Goal: Information Seeking & Learning: Learn about a topic

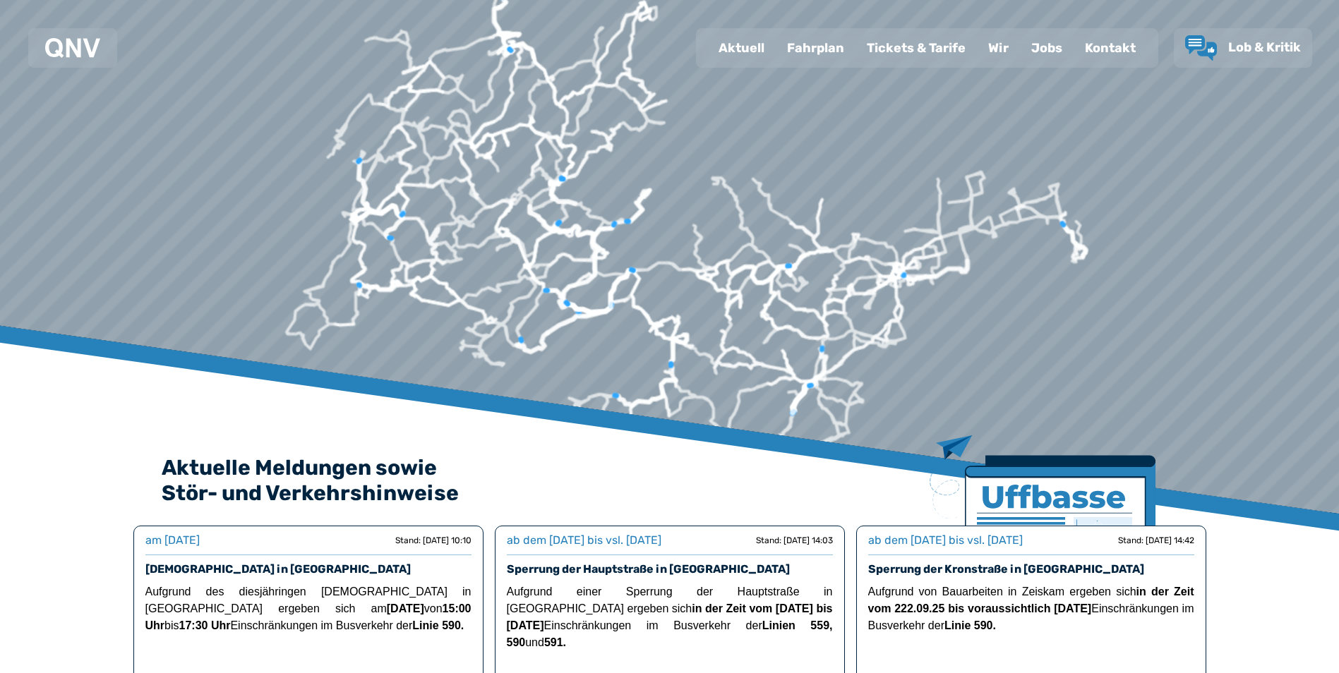
click at [815, 42] on div "Fahrplan" at bounding box center [816, 48] width 80 height 37
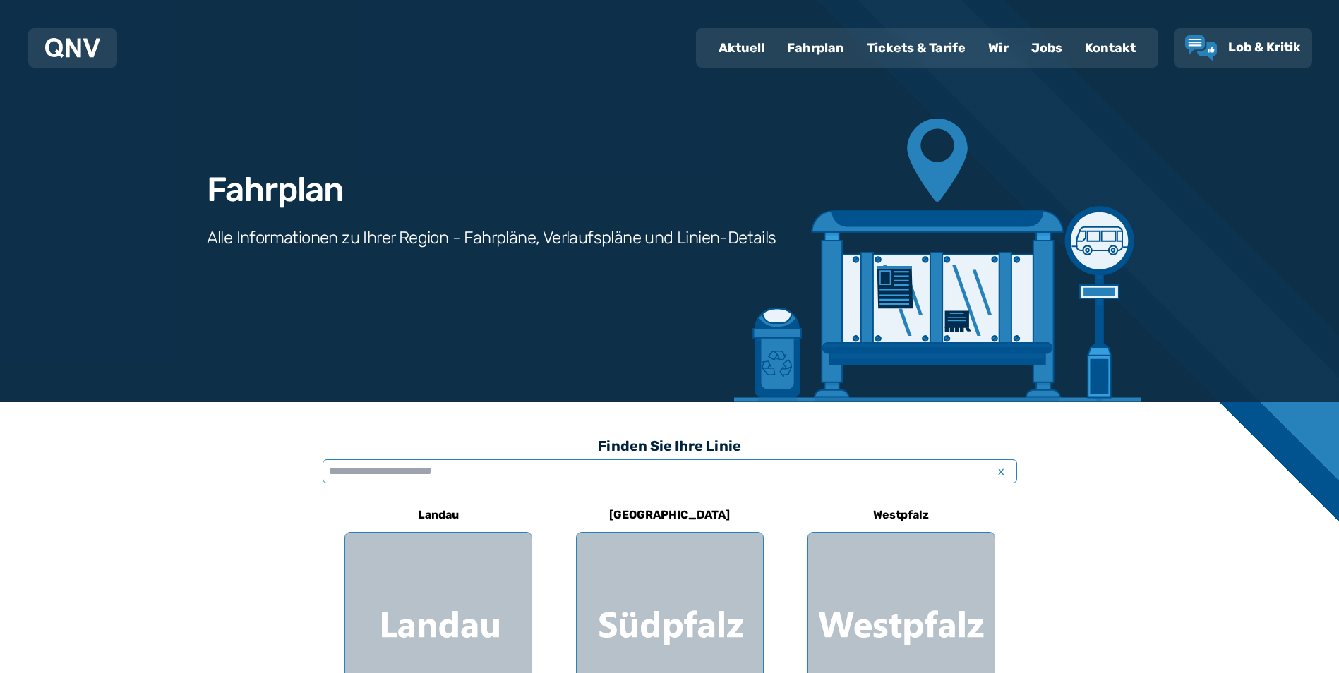
click at [508, 473] on input "text" at bounding box center [670, 472] width 695 height 24
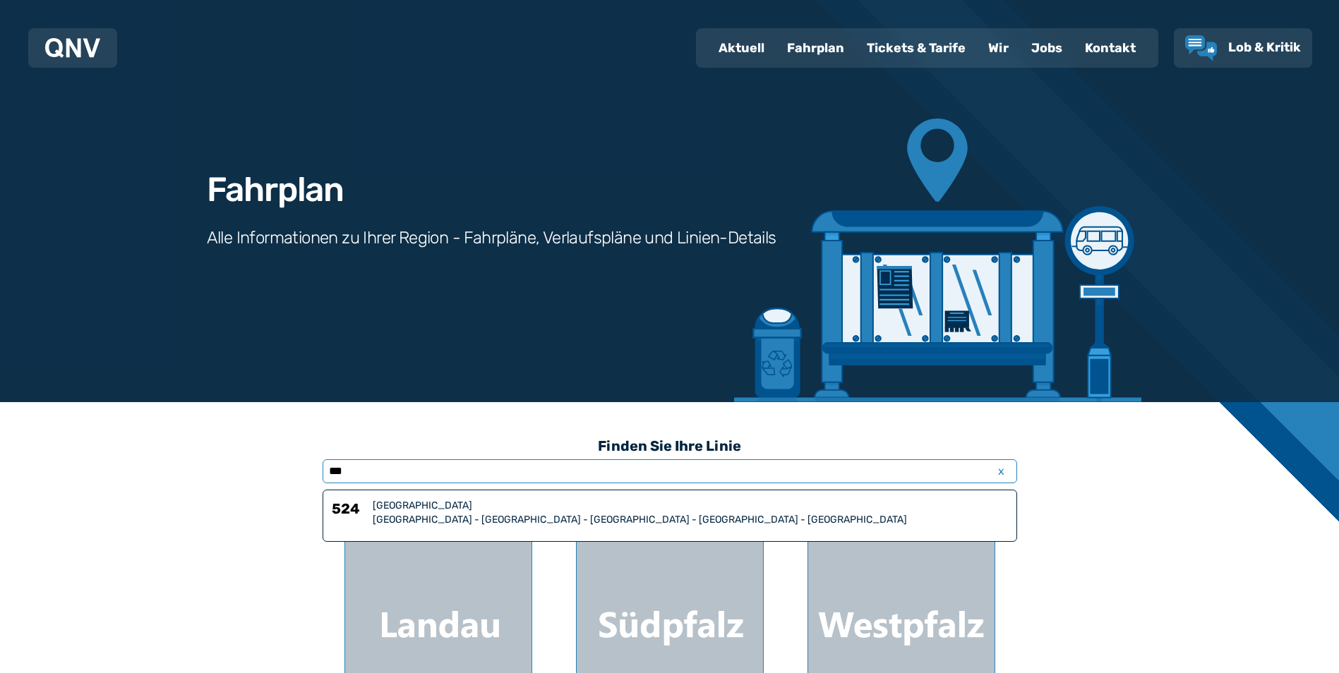
type input "***"
click at [484, 515] on div "[GEOGRAPHIC_DATA] - [GEOGRAPHIC_DATA] - [GEOGRAPHIC_DATA] - [GEOGRAPHIC_DATA] -…" at bounding box center [690, 520] width 635 height 14
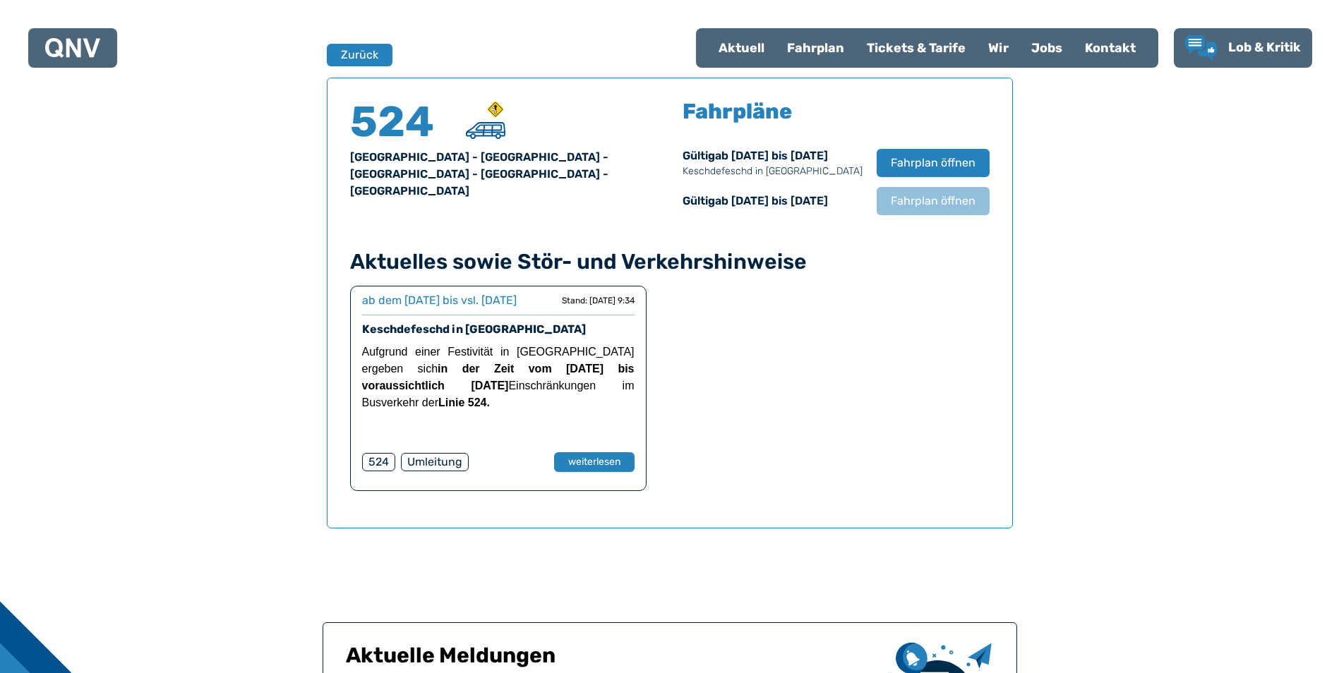
scroll to position [918, 0]
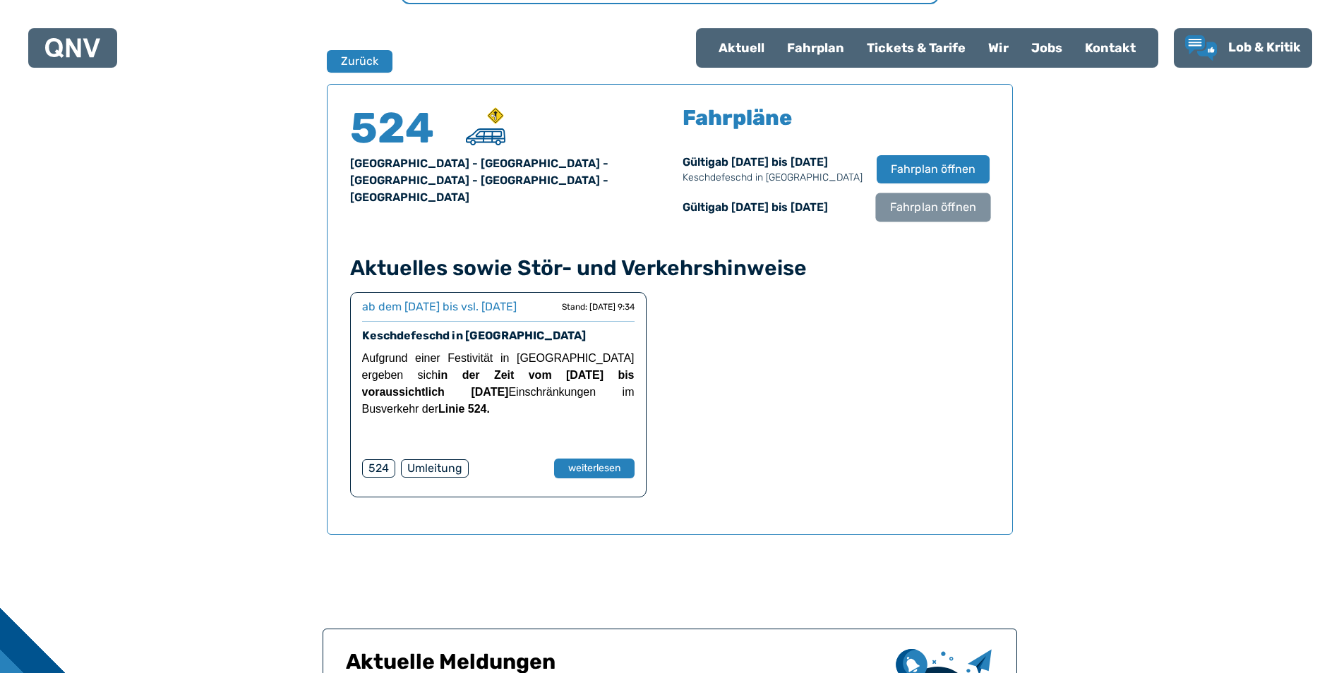
click at [926, 207] on span "Fahrplan öffnen" at bounding box center [932, 207] width 86 height 17
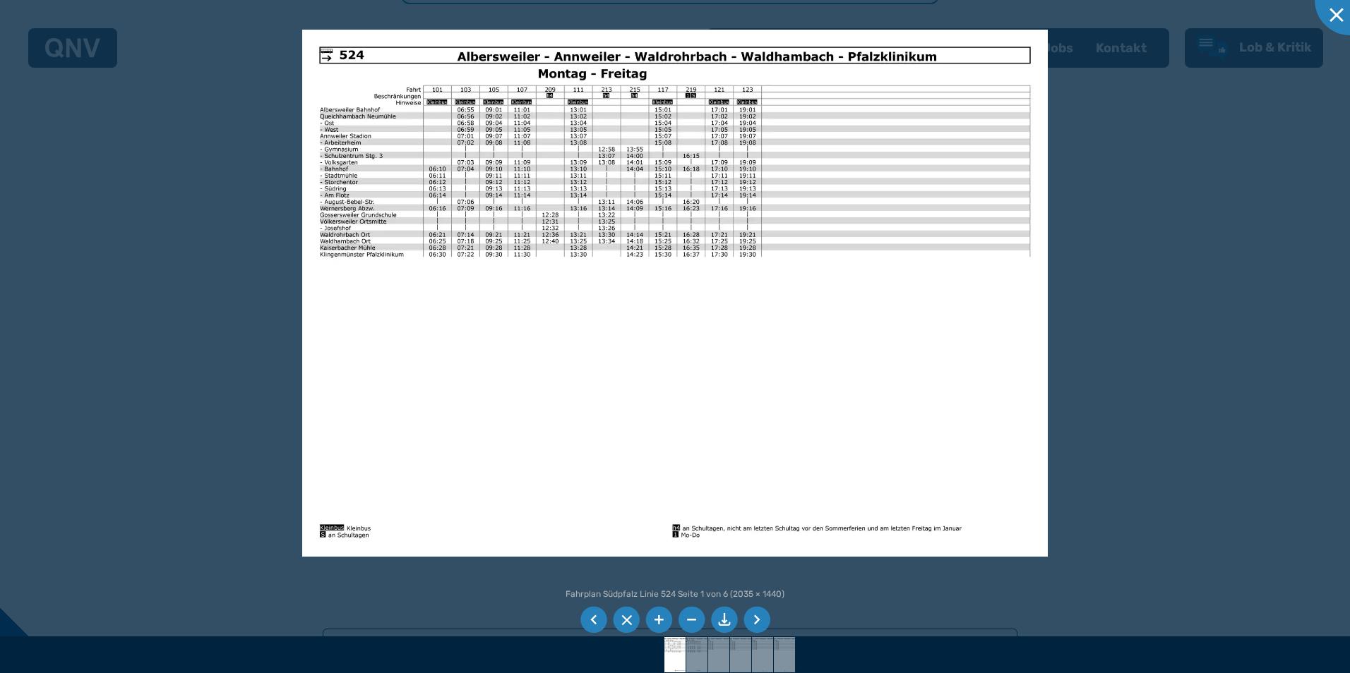
click at [654, 616] on li at bounding box center [658, 620] width 27 height 27
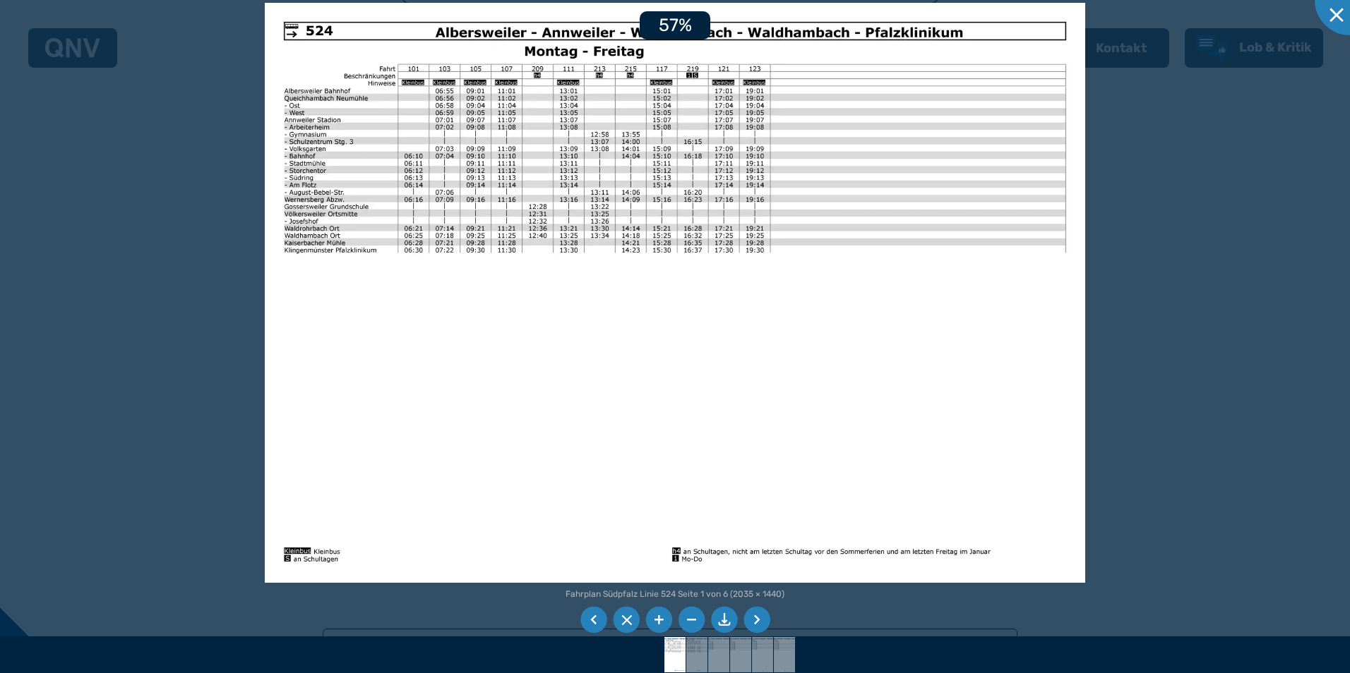
click at [654, 616] on li at bounding box center [658, 620] width 27 height 27
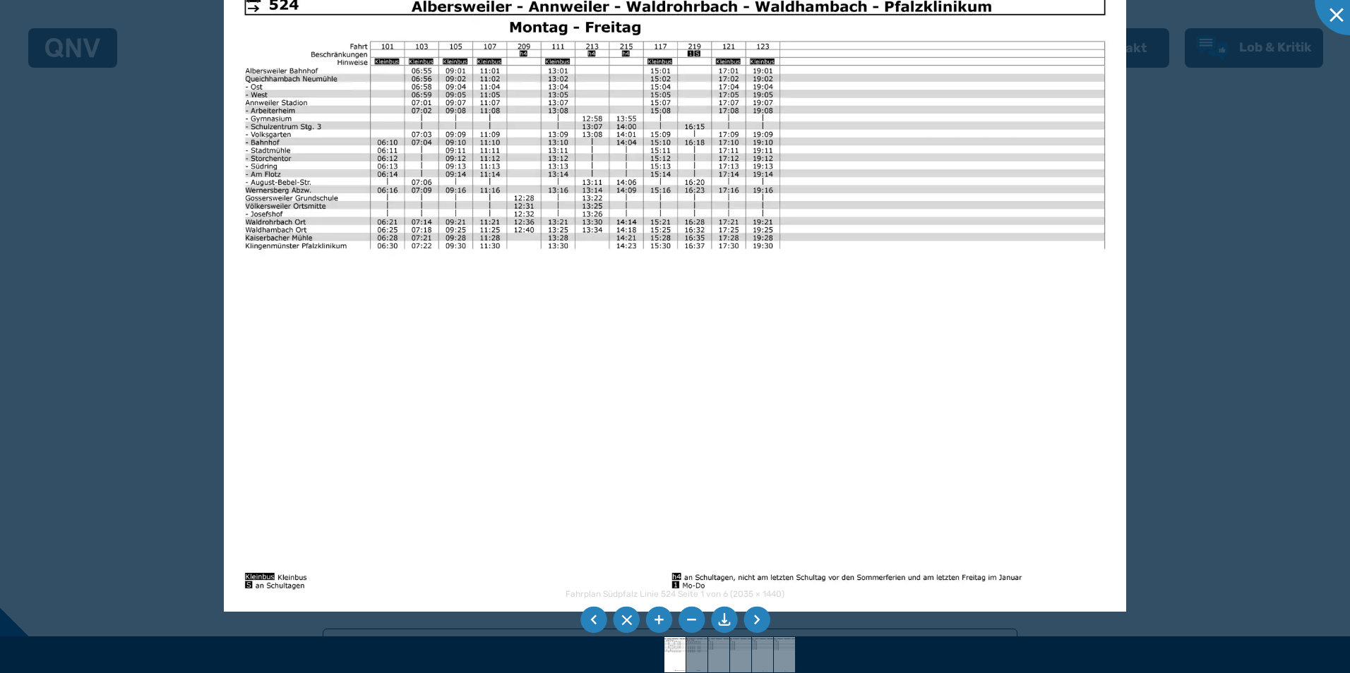
click at [654, 616] on li at bounding box center [658, 620] width 27 height 27
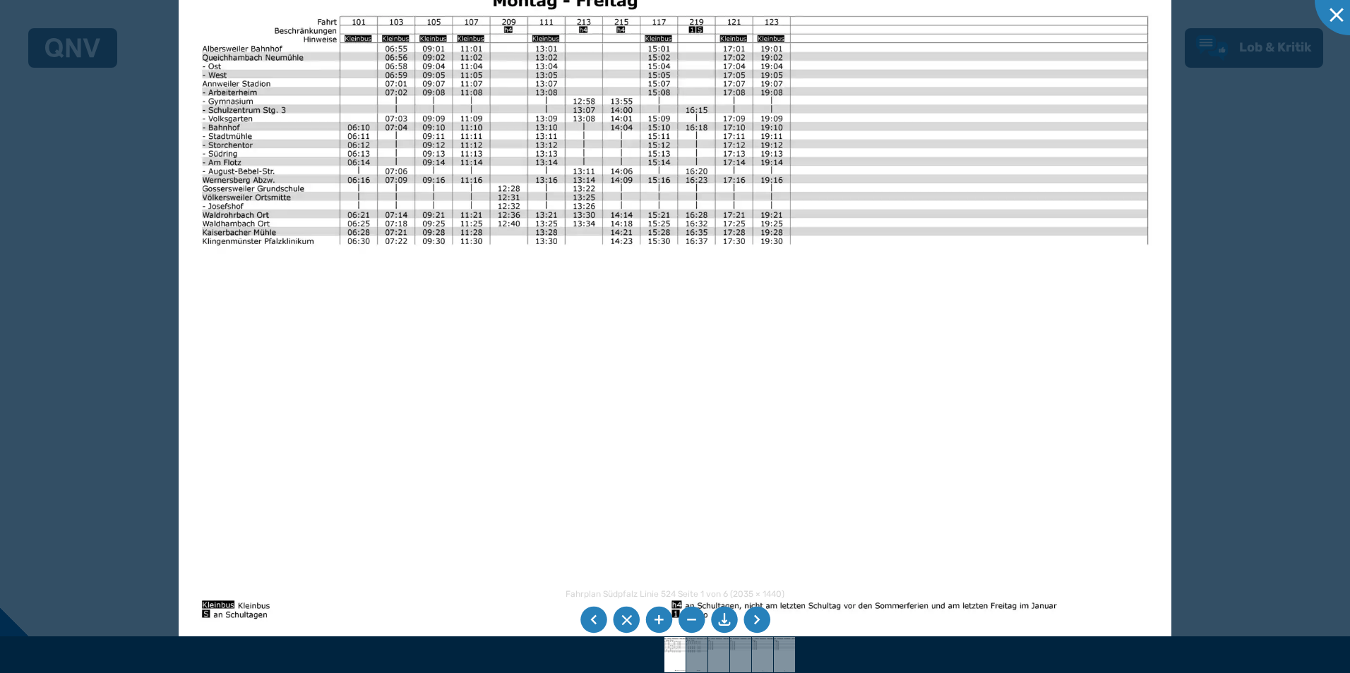
click at [654, 616] on li at bounding box center [658, 620] width 27 height 27
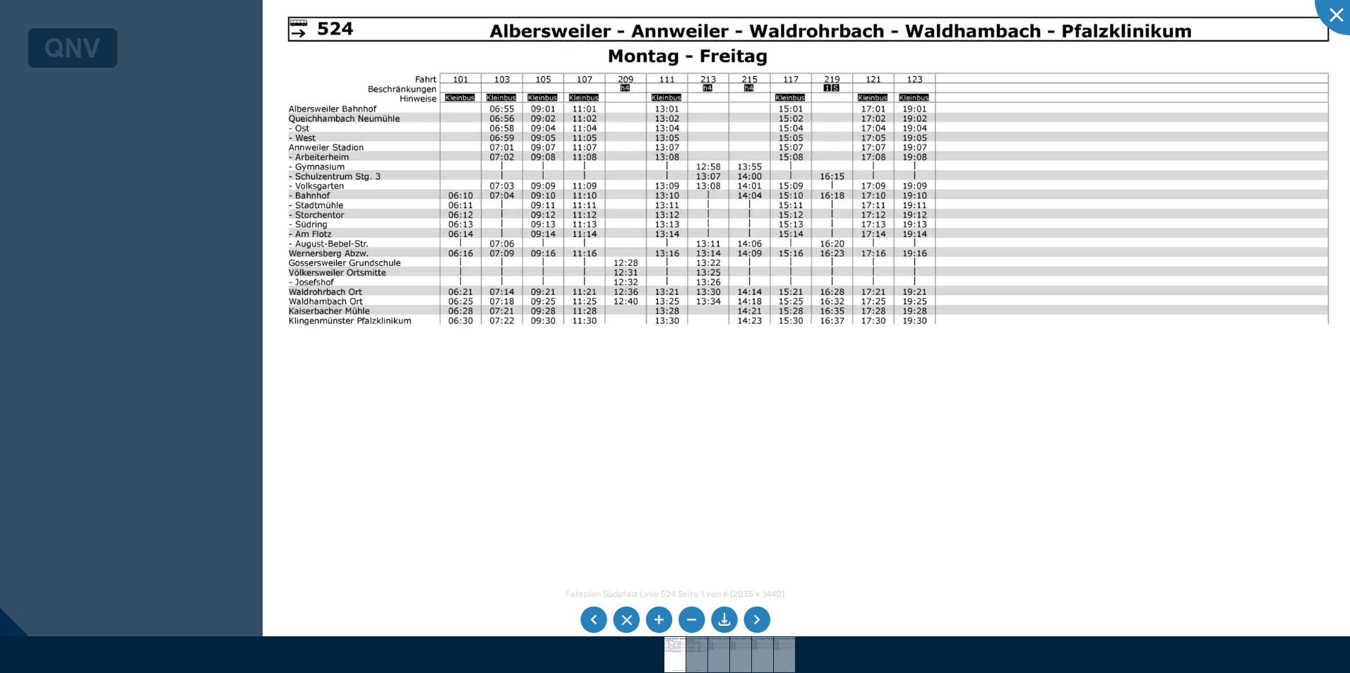
click at [700, 449] on img at bounding box center [808, 378] width 1091 height 772
click at [654, 615] on li at bounding box center [658, 620] width 27 height 27
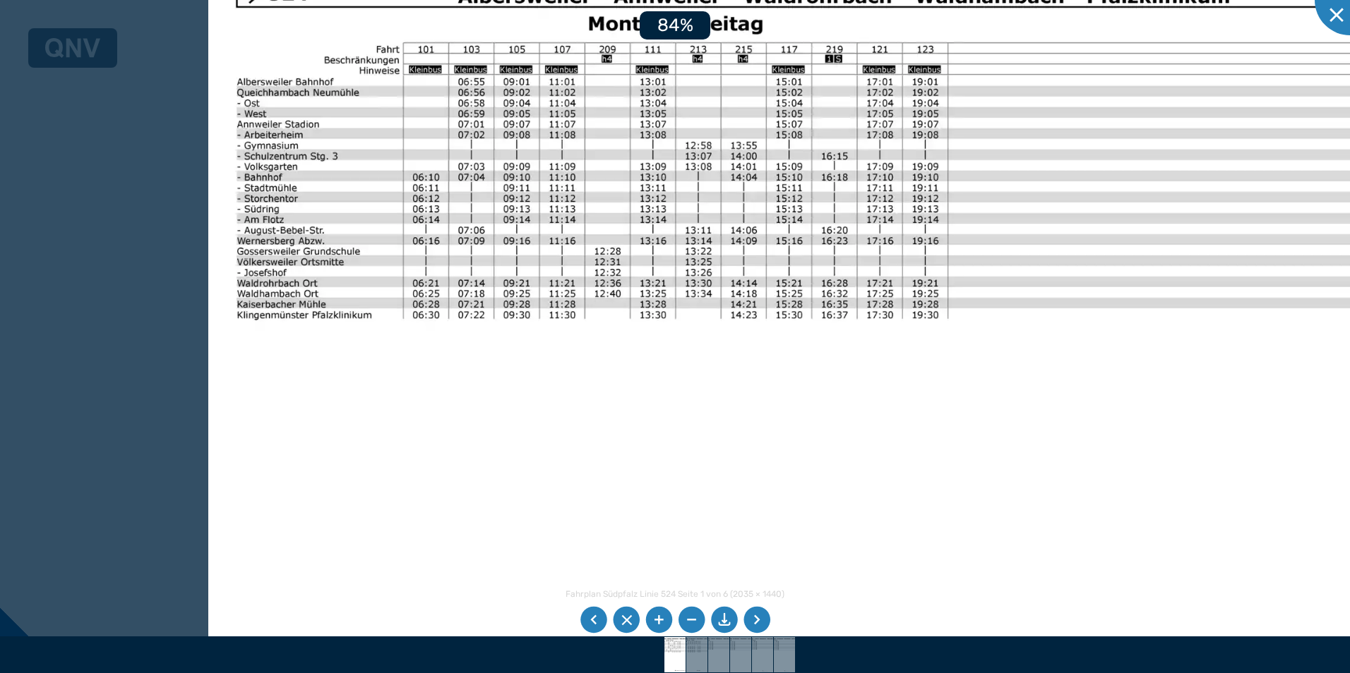
click at [654, 615] on li at bounding box center [658, 620] width 27 height 27
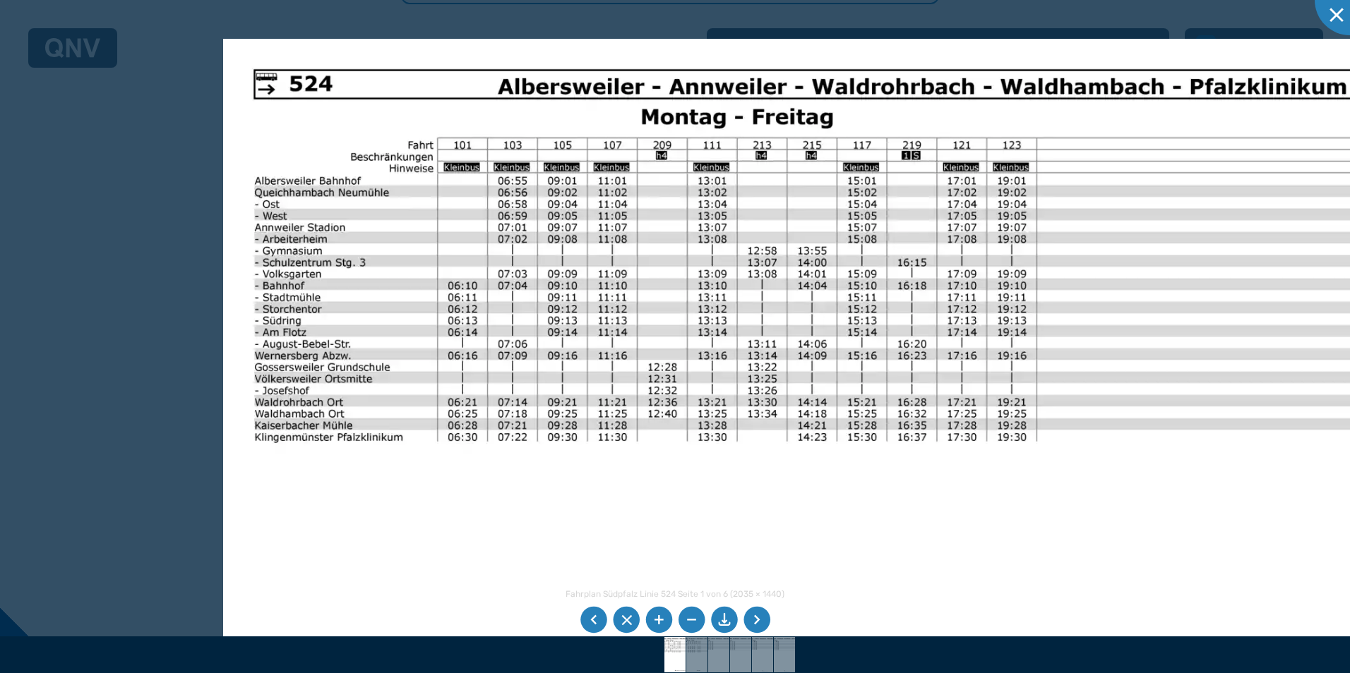
click at [740, 516] on img at bounding box center [883, 506] width 1320 height 934
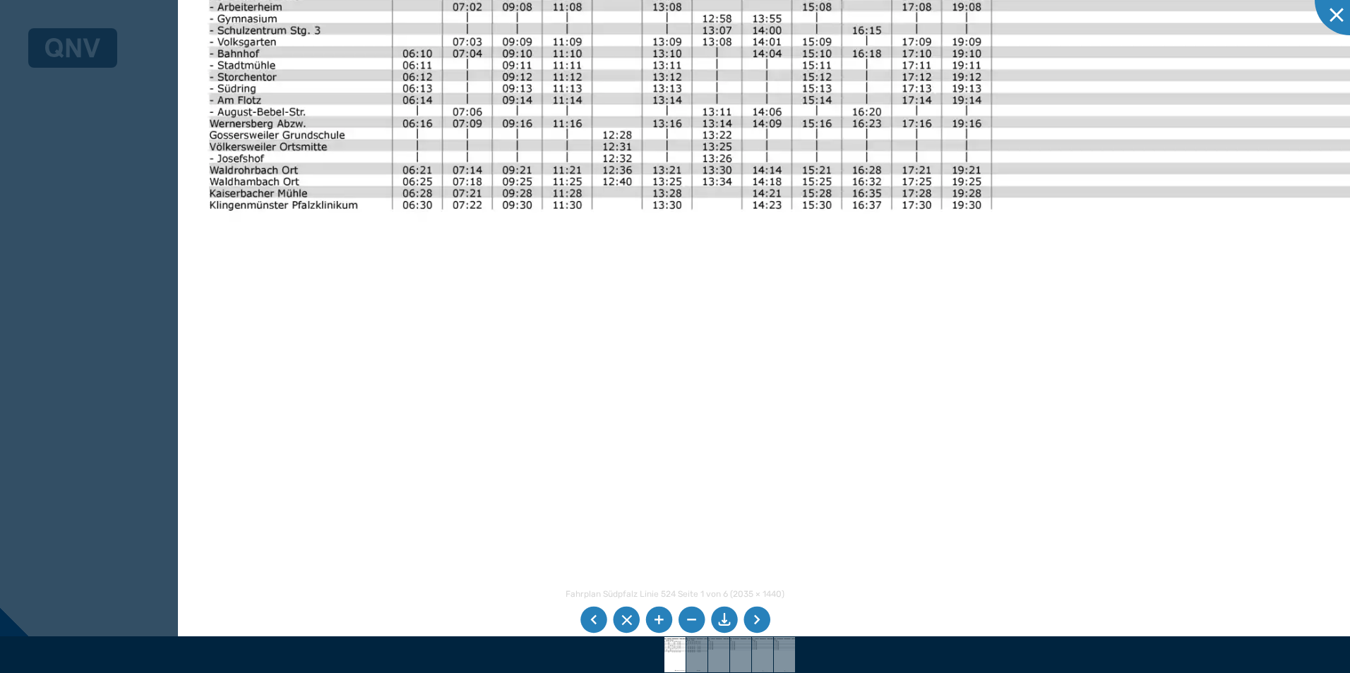
click at [809, 306] on img at bounding box center [838, 274] width 1320 height 934
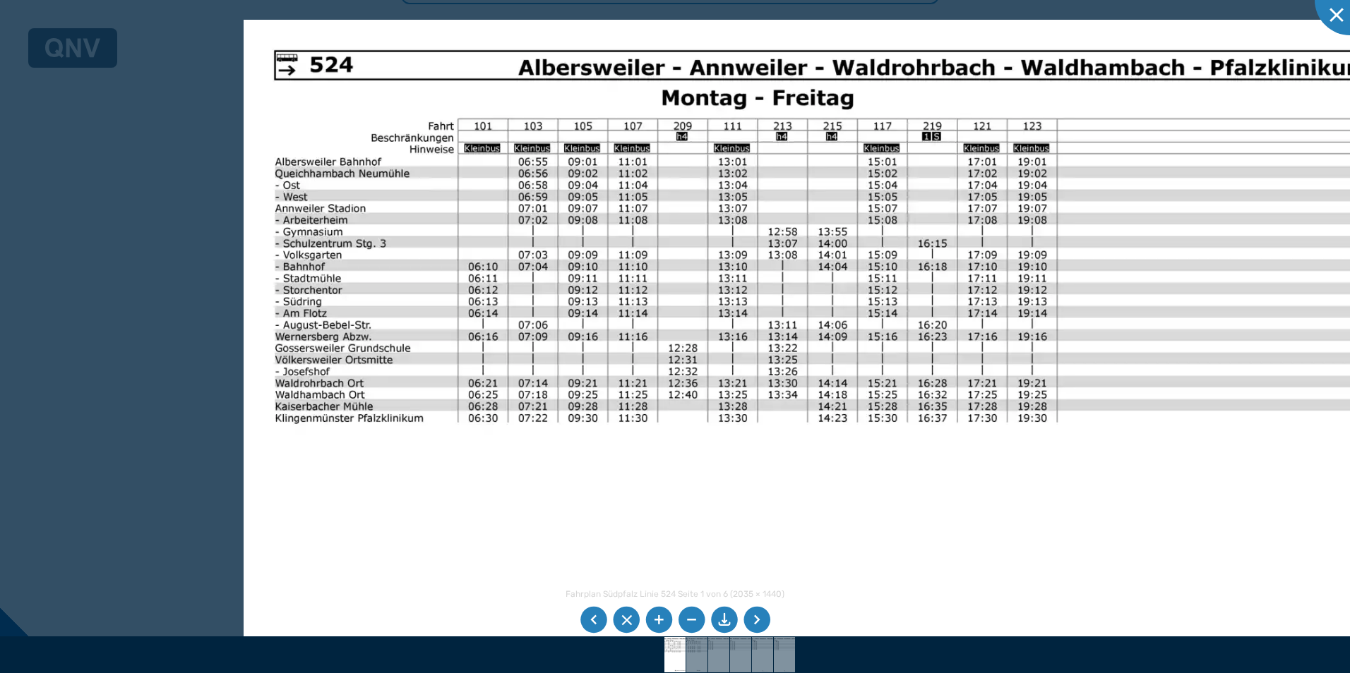
click at [886, 536] on img at bounding box center [904, 487] width 1320 height 934
click at [1059, 548] on img at bounding box center [904, 487] width 1320 height 934
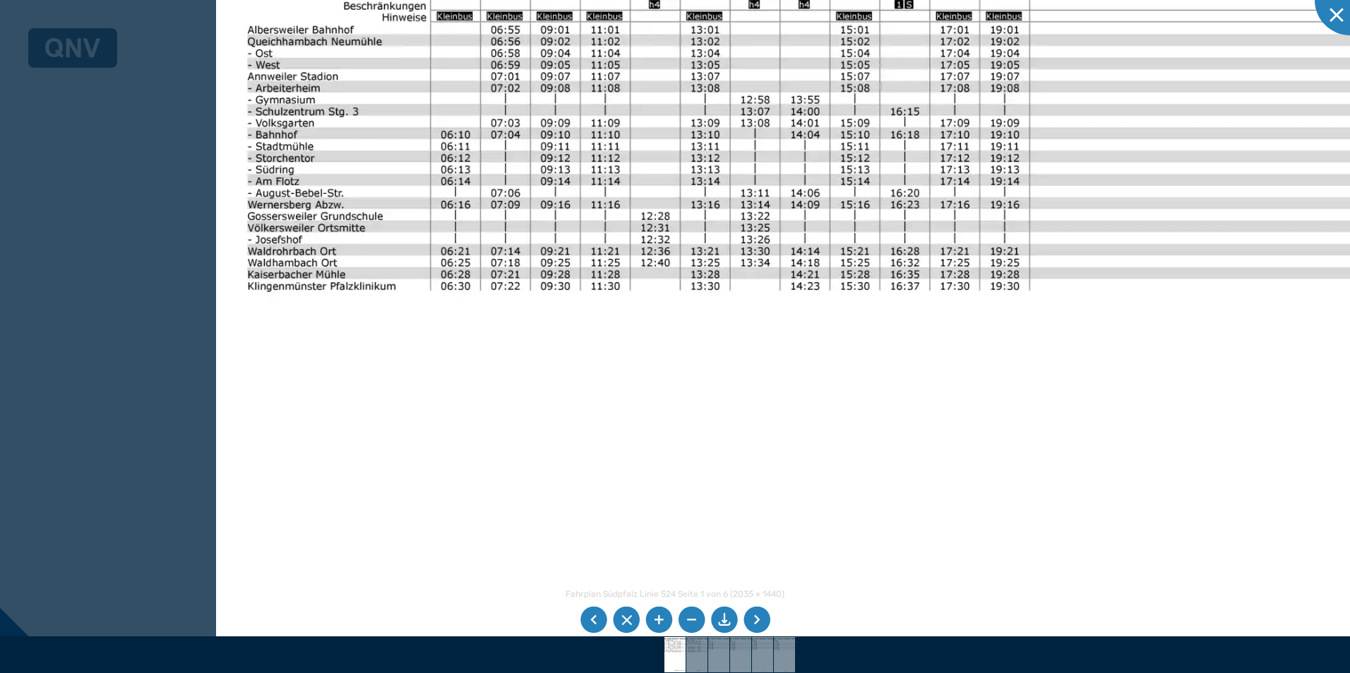
click at [756, 424] on img at bounding box center [876, 355] width 1320 height 934
click at [686, 615] on li at bounding box center [691, 620] width 27 height 27
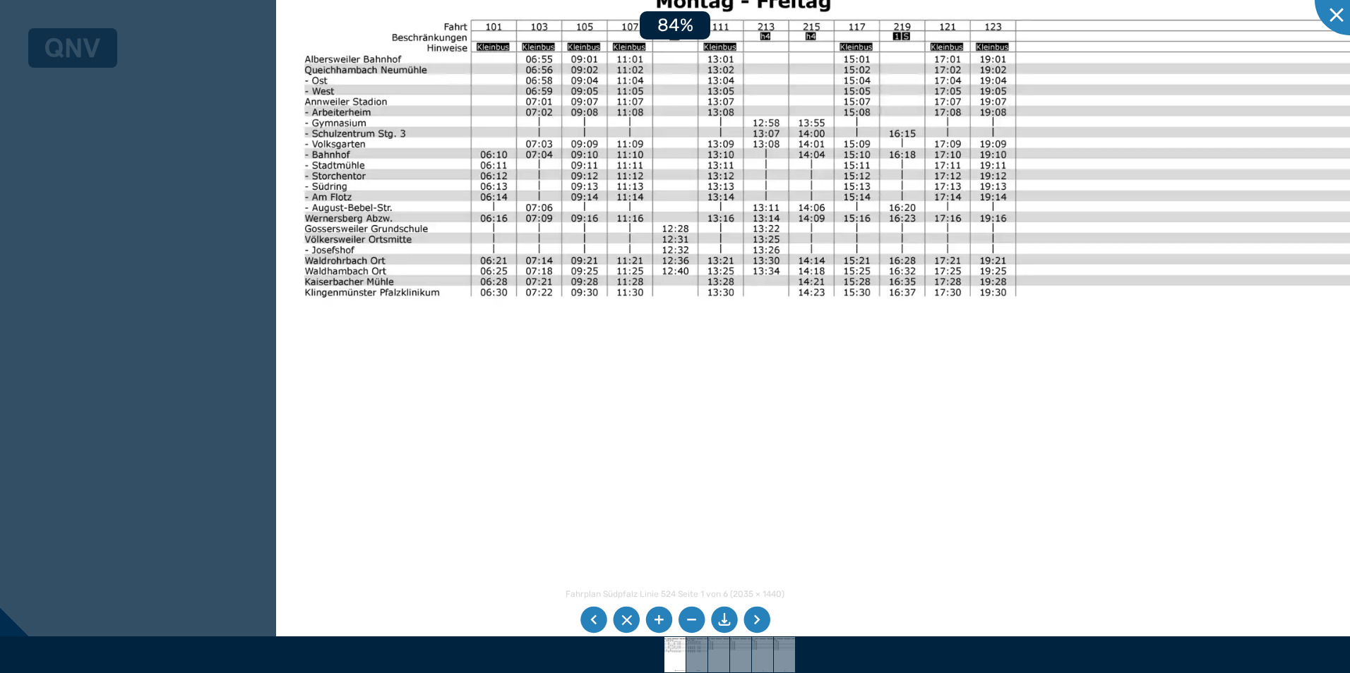
click at [686, 615] on li at bounding box center [691, 620] width 27 height 27
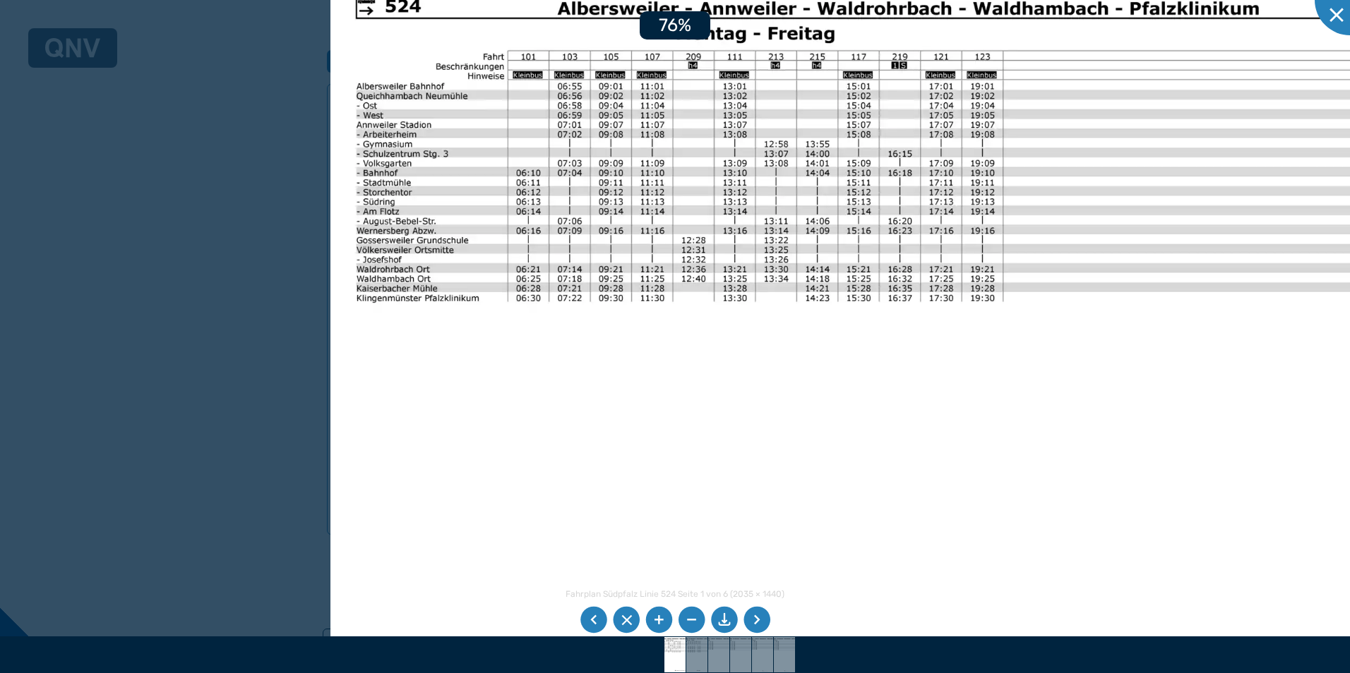
click at [686, 615] on li at bounding box center [691, 620] width 27 height 27
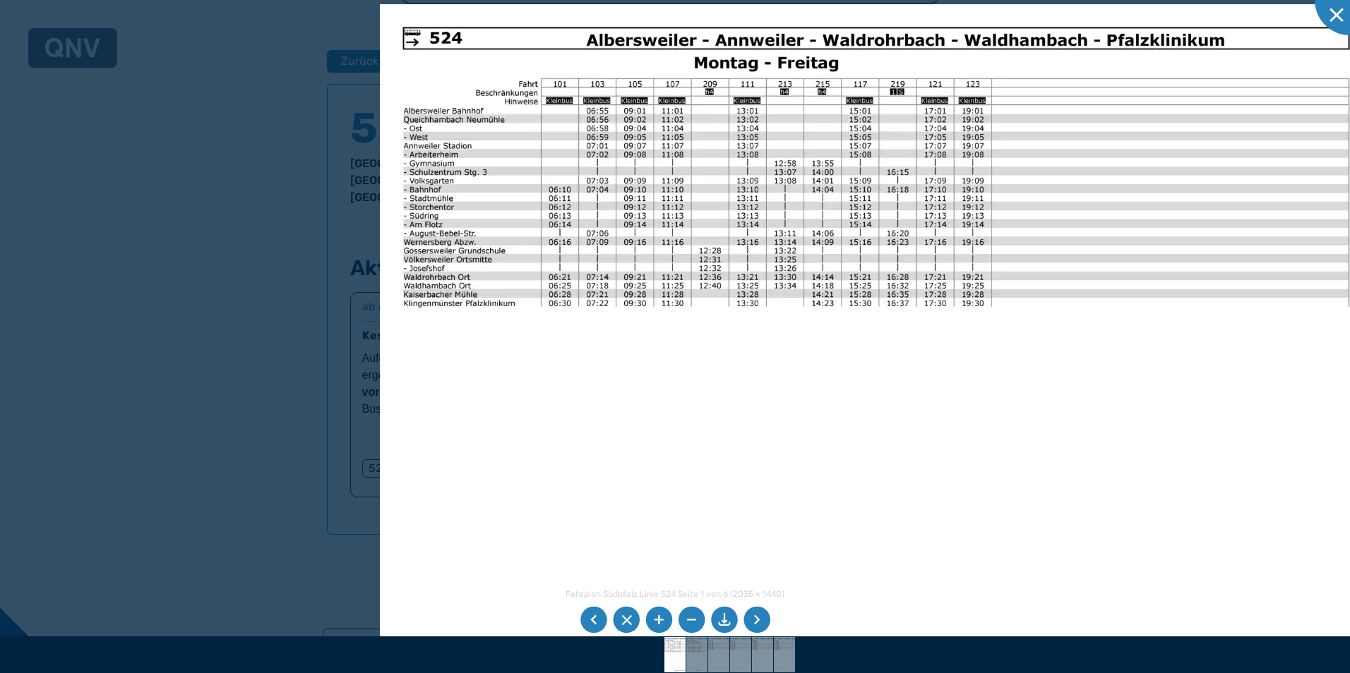
click at [807, 465] on img at bounding box center [876, 355] width 992 height 702
click at [1333, 16] on div at bounding box center [1349, 0] width 71 height 71
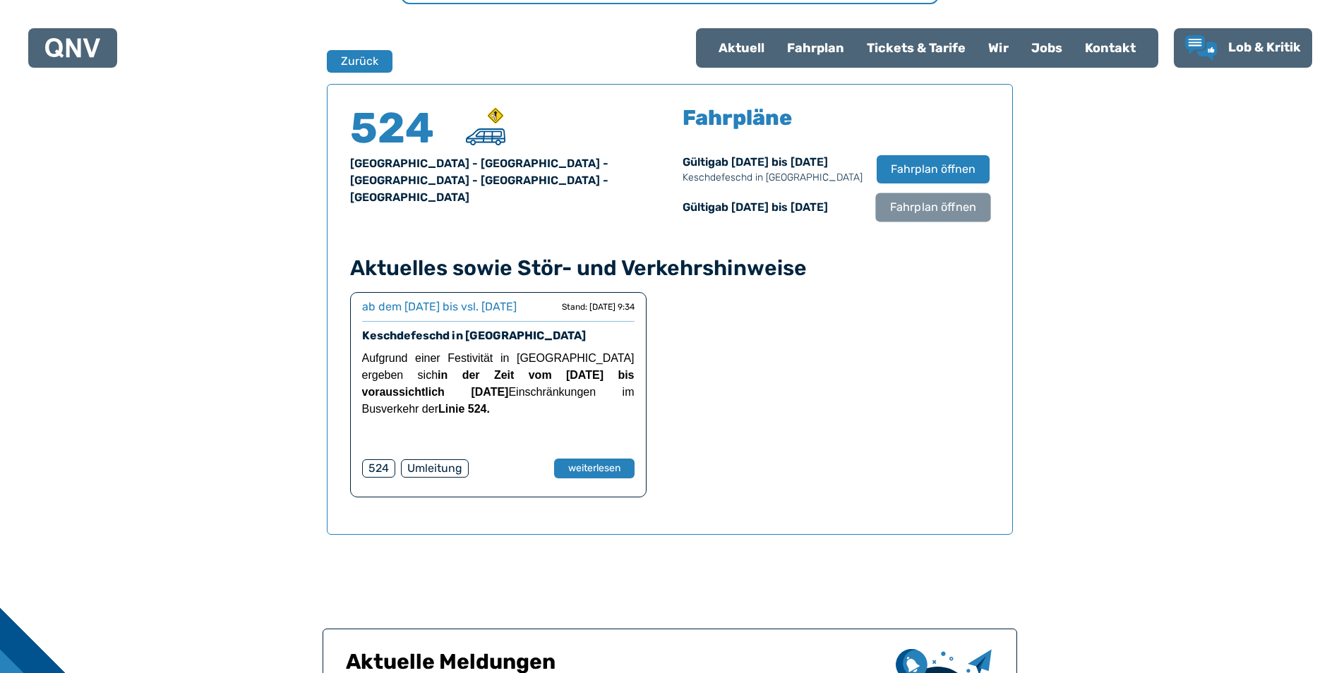
click at [944, 202] on span "Fahrplan öffnen" at bounding box center [932, 207] width 86 height 17
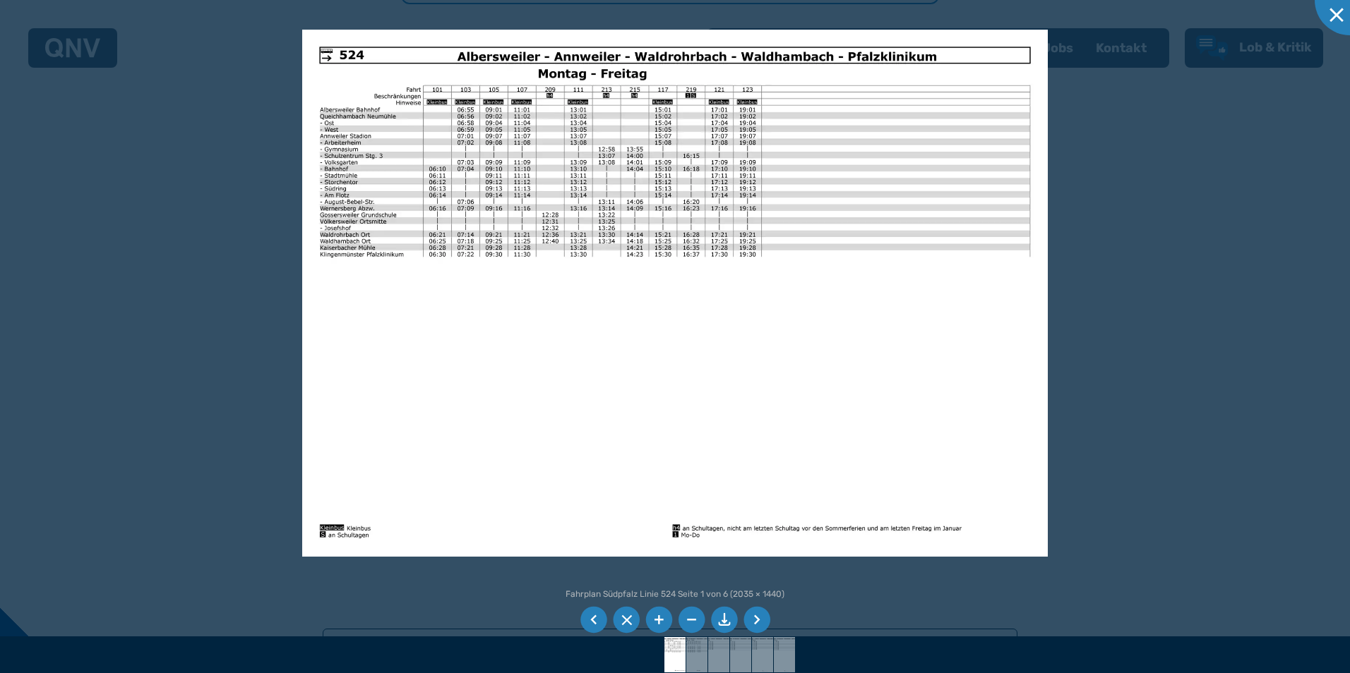
click at [679, 366] on img at bounding box center [674, 293] width 745 height 527
click at [1129, 169] on div at bounding box center [675, 336] width 1350 height 673
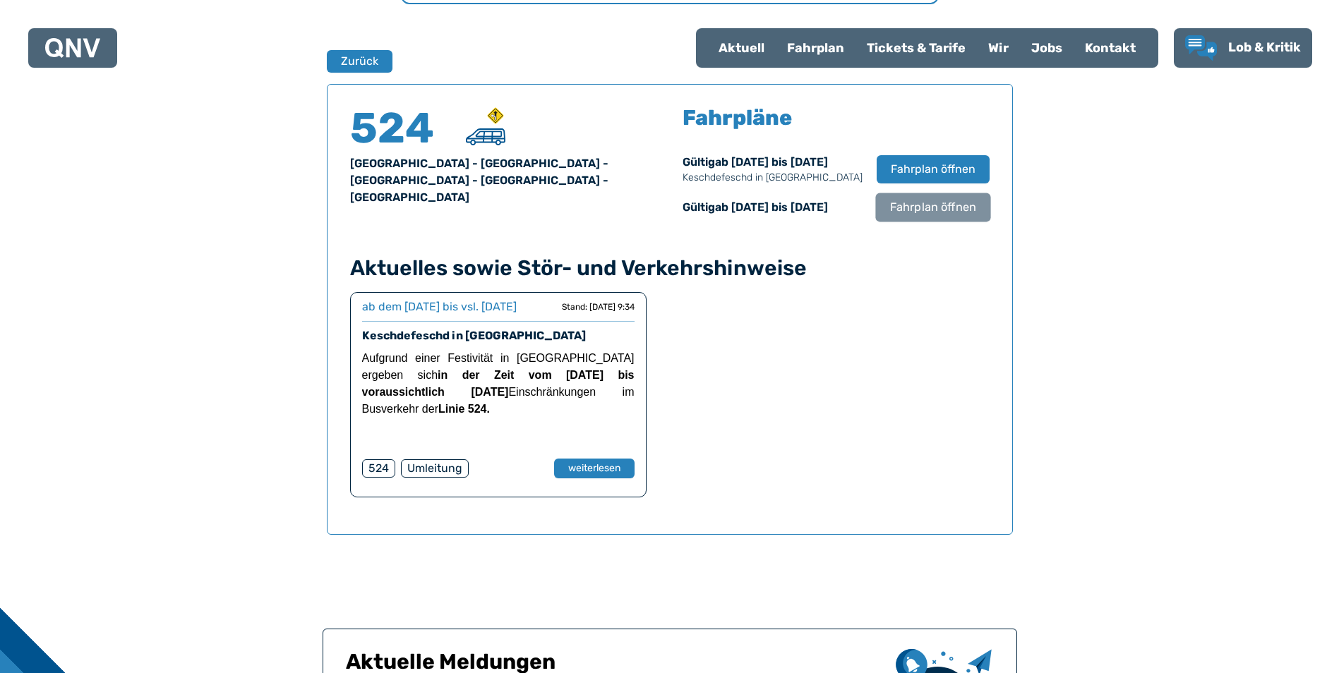
click at [924, 209] on span "Fahrplan öffnen" at bounding box center [932, 207] width 86 height 17
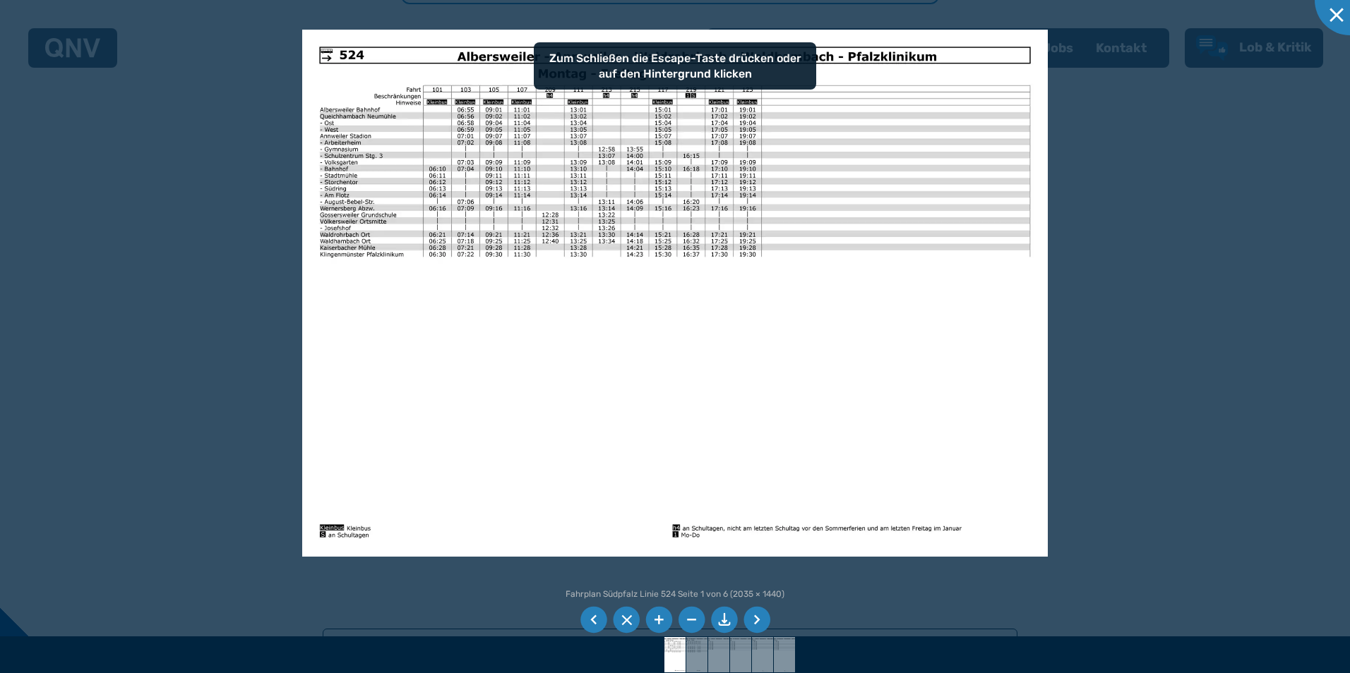
click at [752, 357] on img at bounding box center [674, 293] width 745 height 527
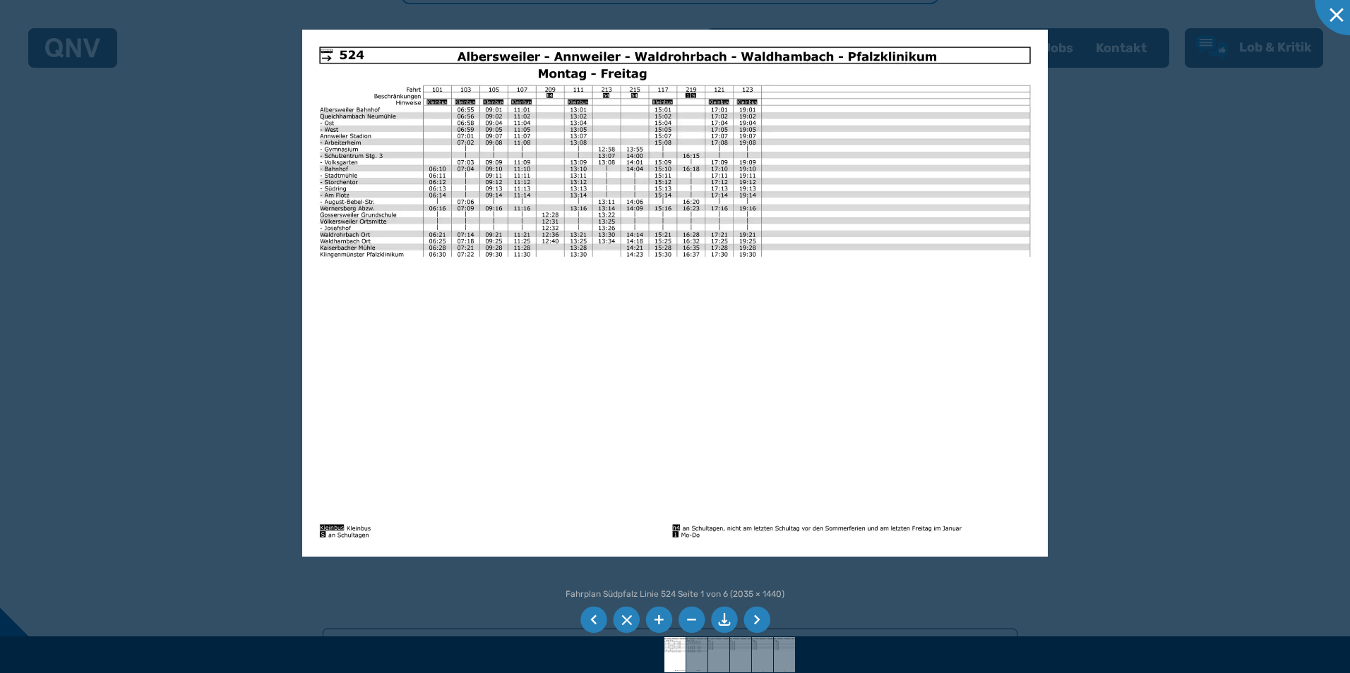
click at [654, 611] on li at bounding box center [658, 620] width 27 height 27
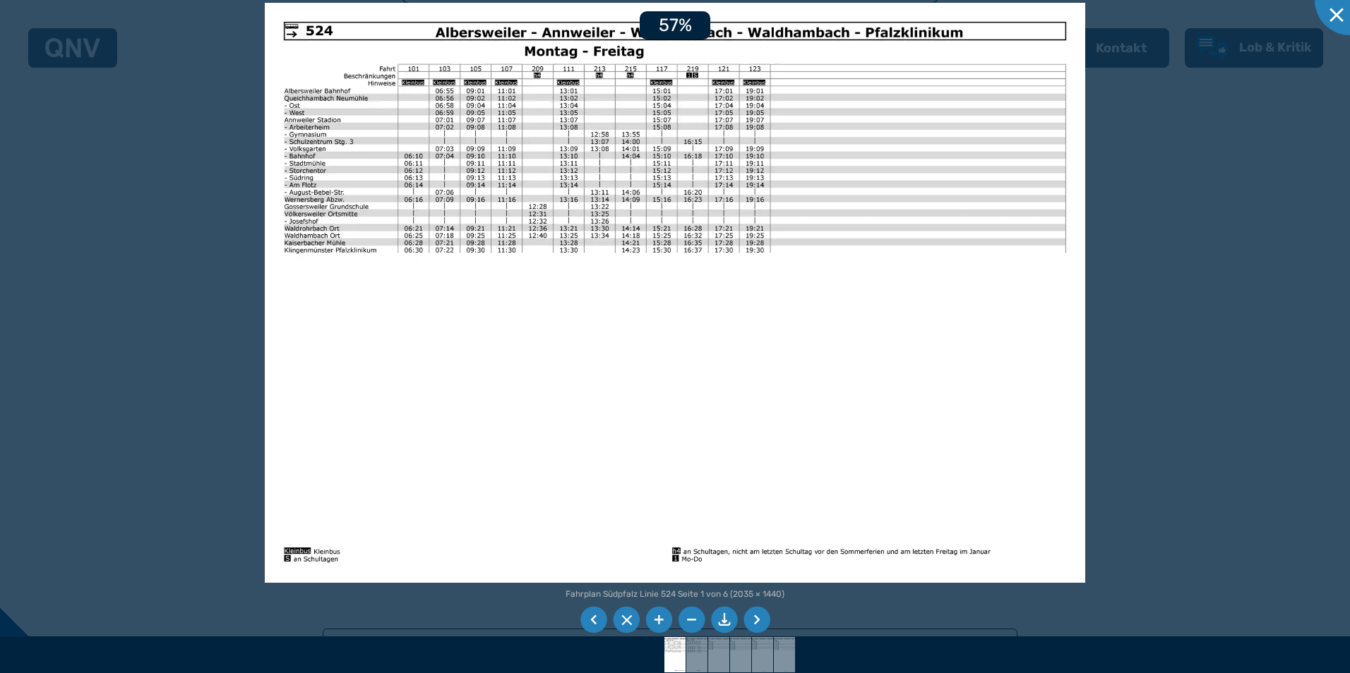
click at [654, 611] on li at bounding box center [658, 620] width 27 height 27
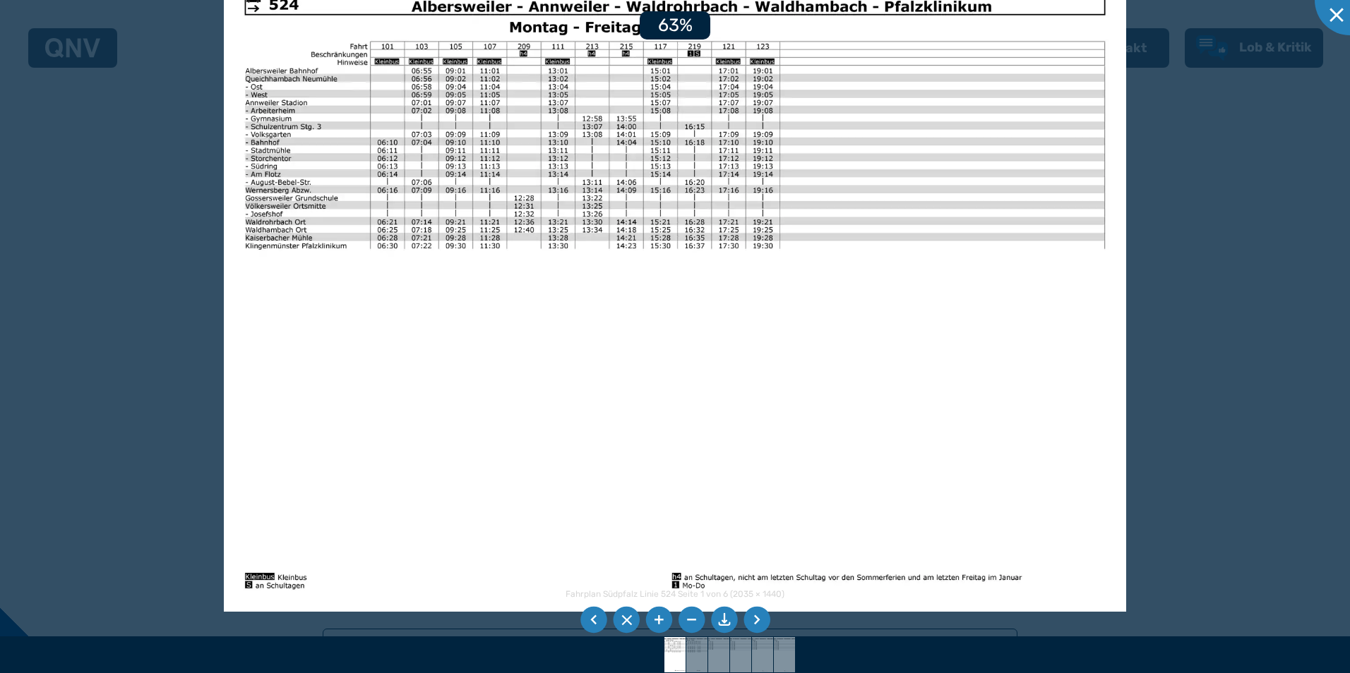
click at [654, 611] on li at bounding box center [658, 620] width 27 height 27
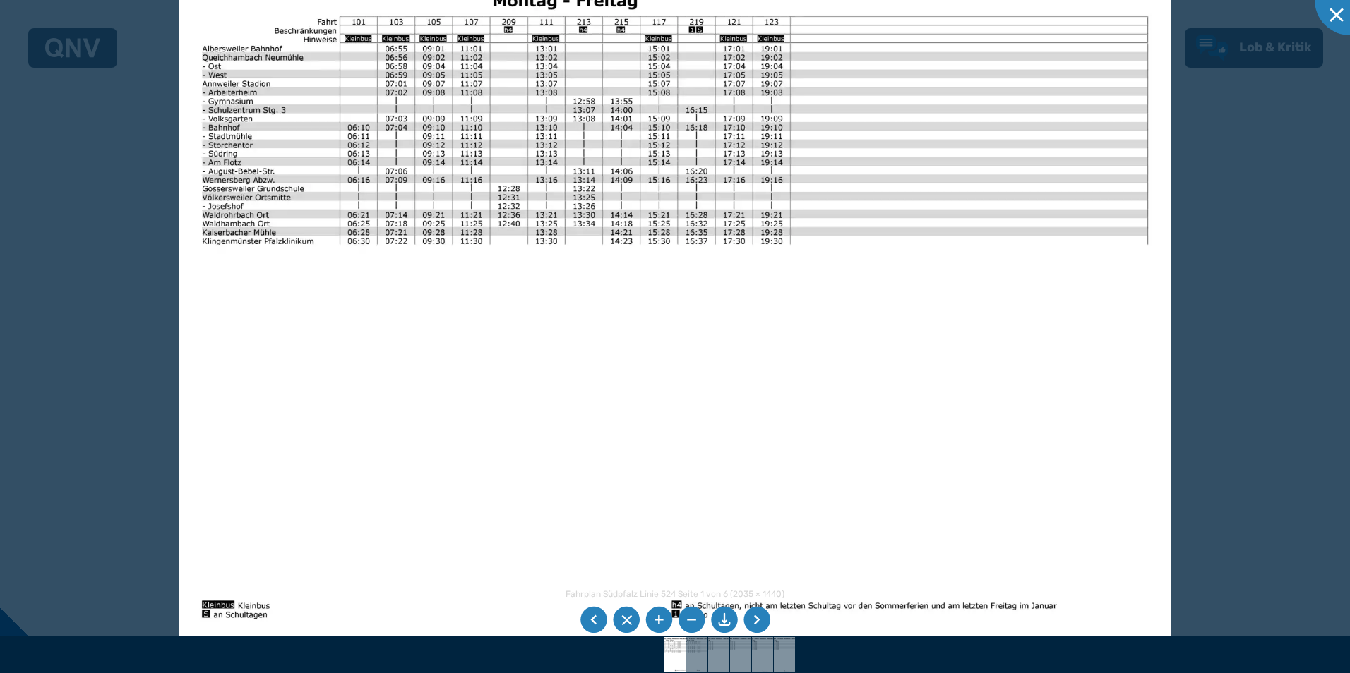
click at [654, 611] on li at bounding box center [658, 620] width 27 height 27
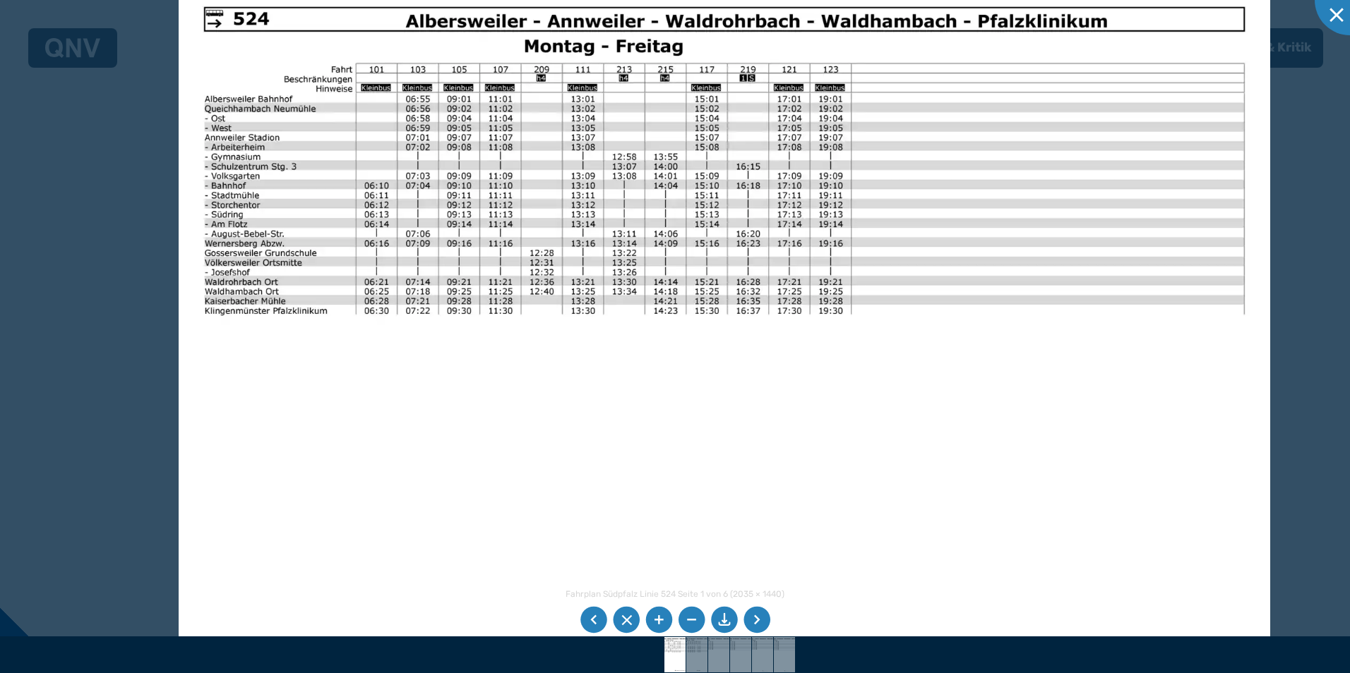
click at [720, 628] on div "Fahrplan Südpfalz Linie 524 Seite 1 von 6 (2035 × 1440) 76%" at bounding box center [675, 336] width 1350 height 673
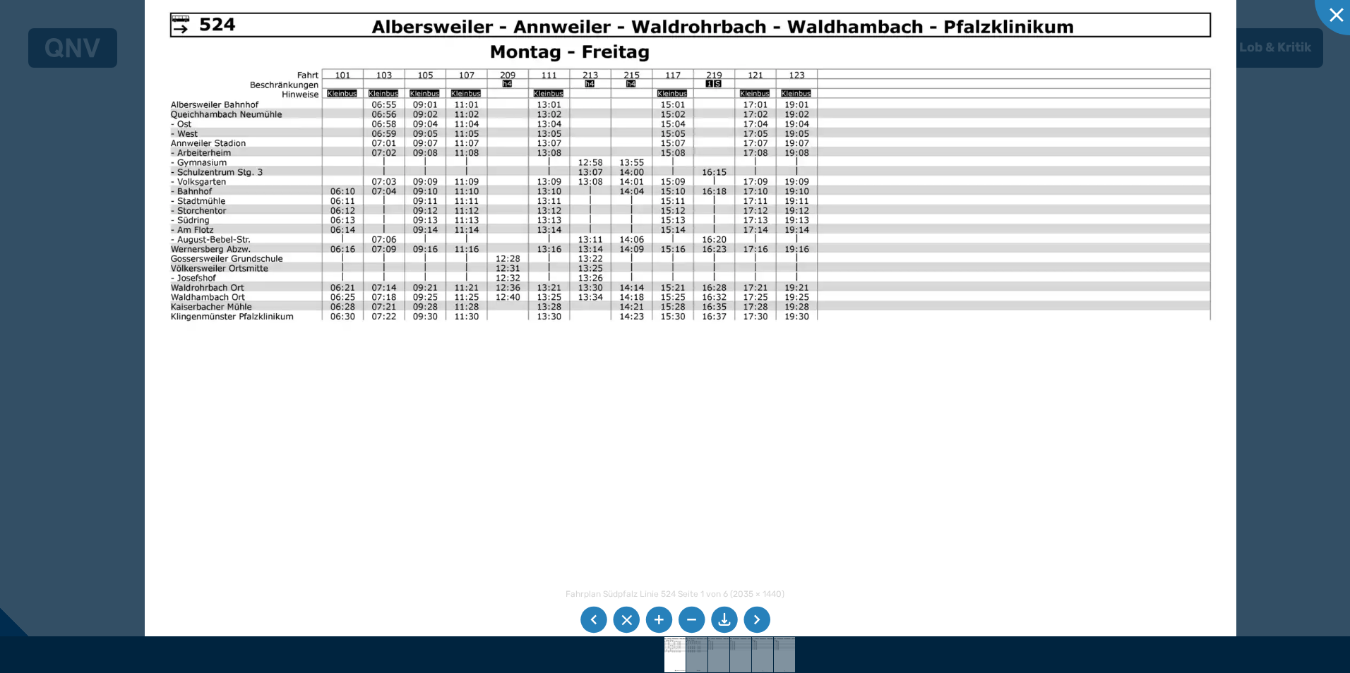
click at [789, 560] on img at bounding box center [690, 373] width 1091 height 772
click at [661, 619] on li at bounding box center [658, 620] width 27 height 27
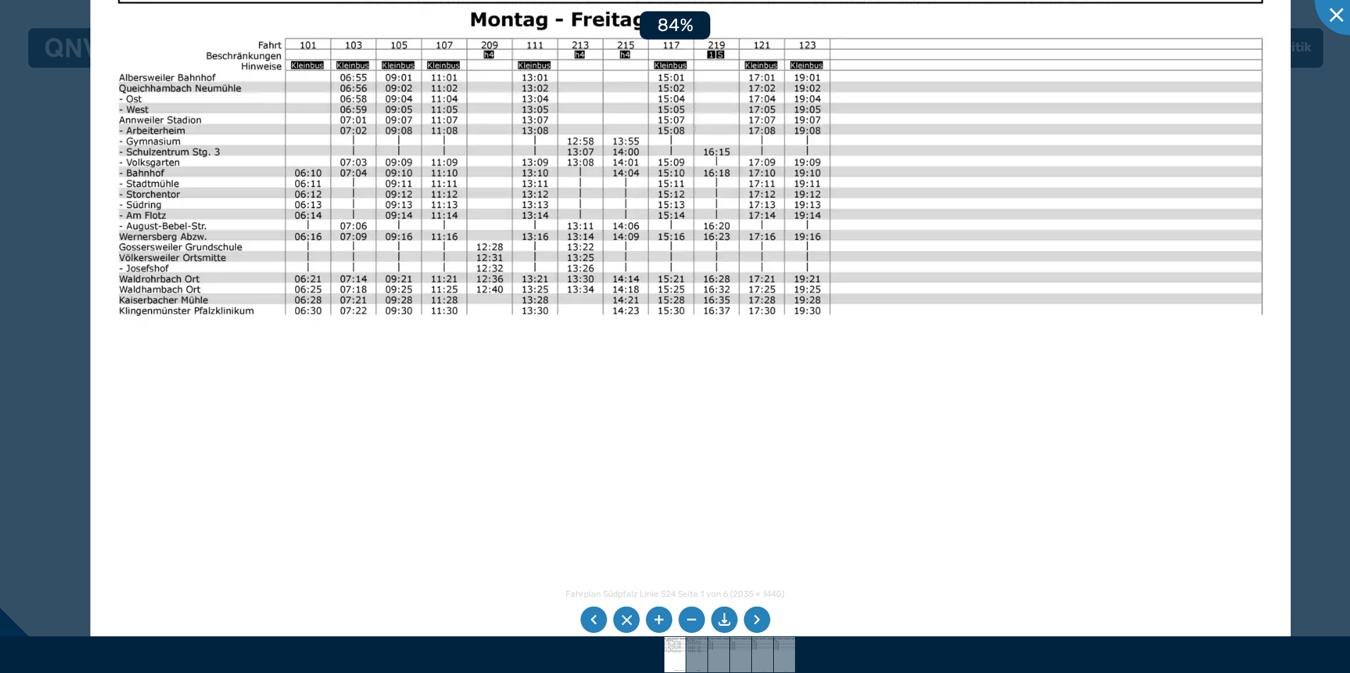
click at [661, 619] on li at bounding box center [658, 620] width 27 height 27
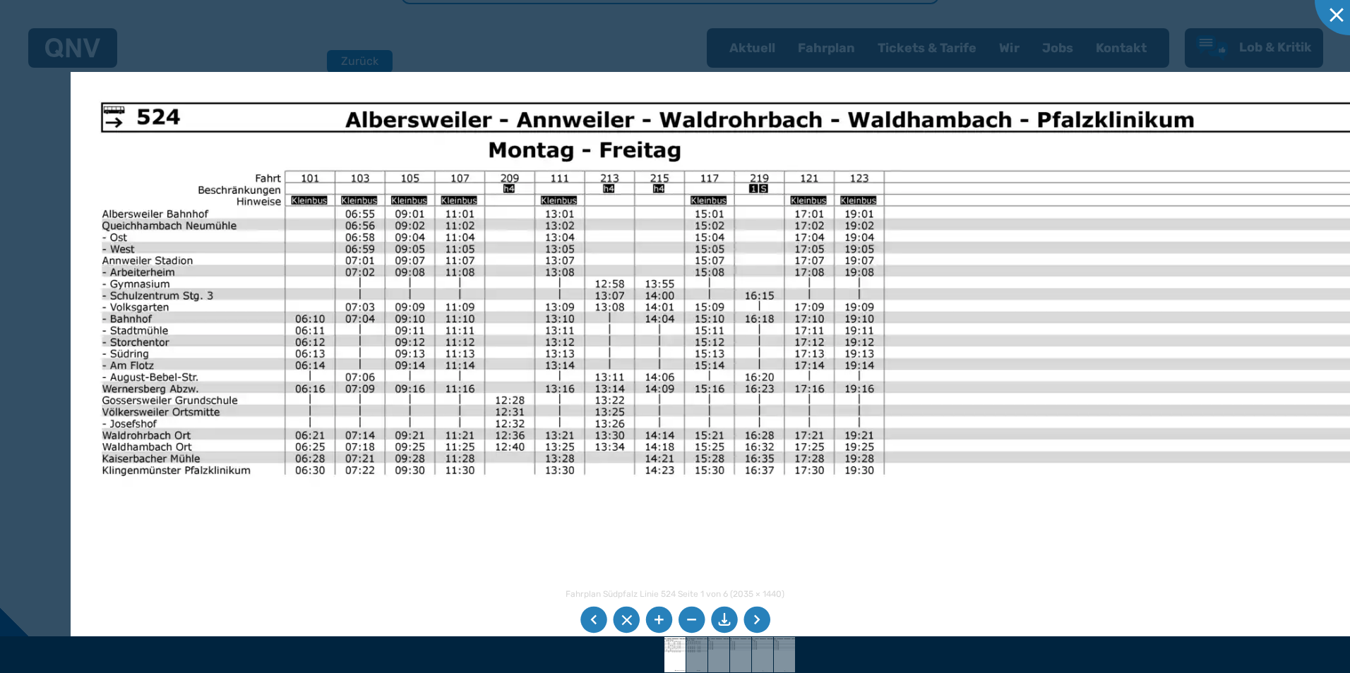
click at [736, 549] on img at bounding box center [731, 539] width 1320 height 934
click at [1038, 160] on img at bounding box center [731, 539] width 1320 height 934
click at [911, 496] on img at bounding box center [731, 539] width 1320 height 934
click at [1337, 6] on div at bounding box center [1349, 0] width 71 height 71
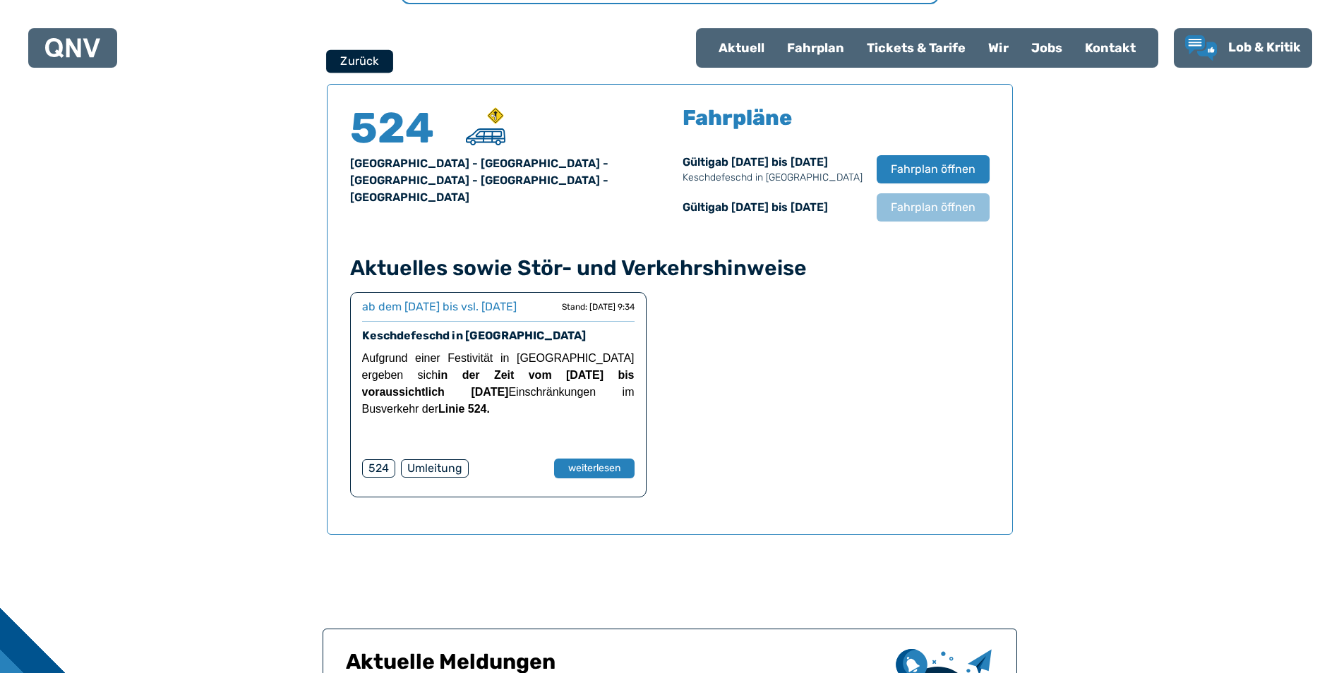
click at [370, 58] on button "Zurück" at bounding box center [359, 60] width 67 height 23
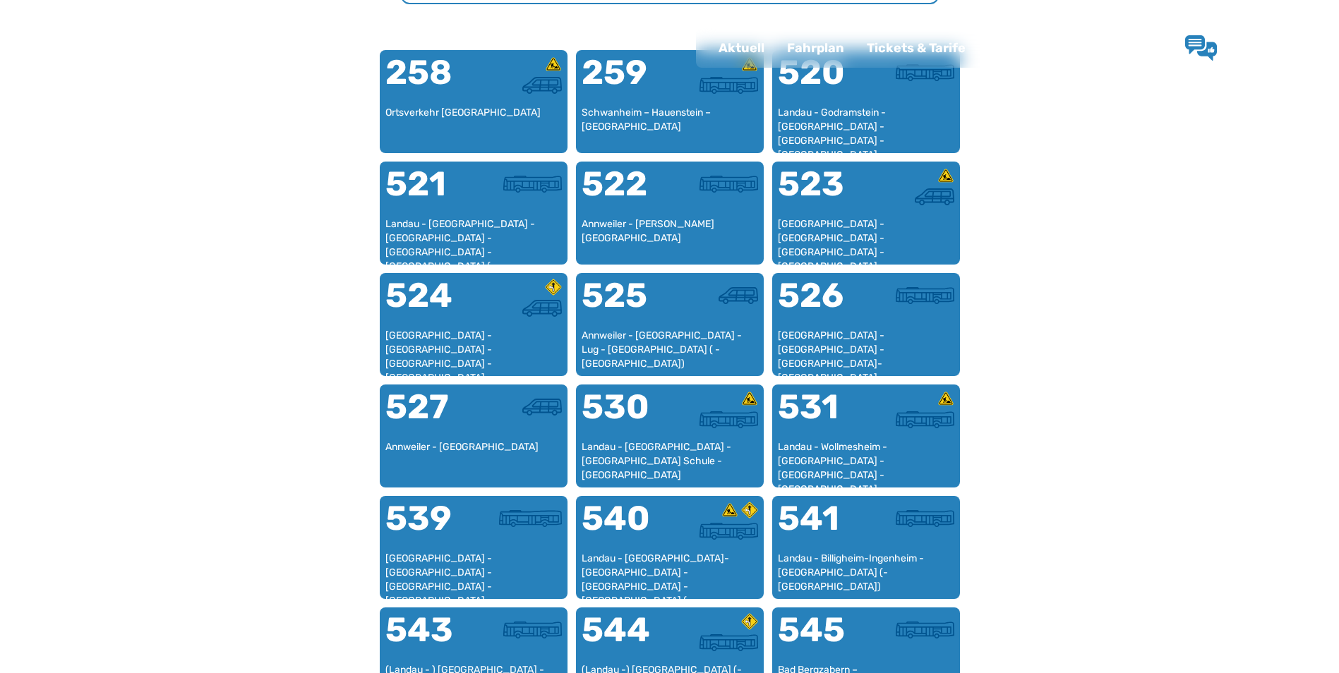
scroll to position [435, 0]
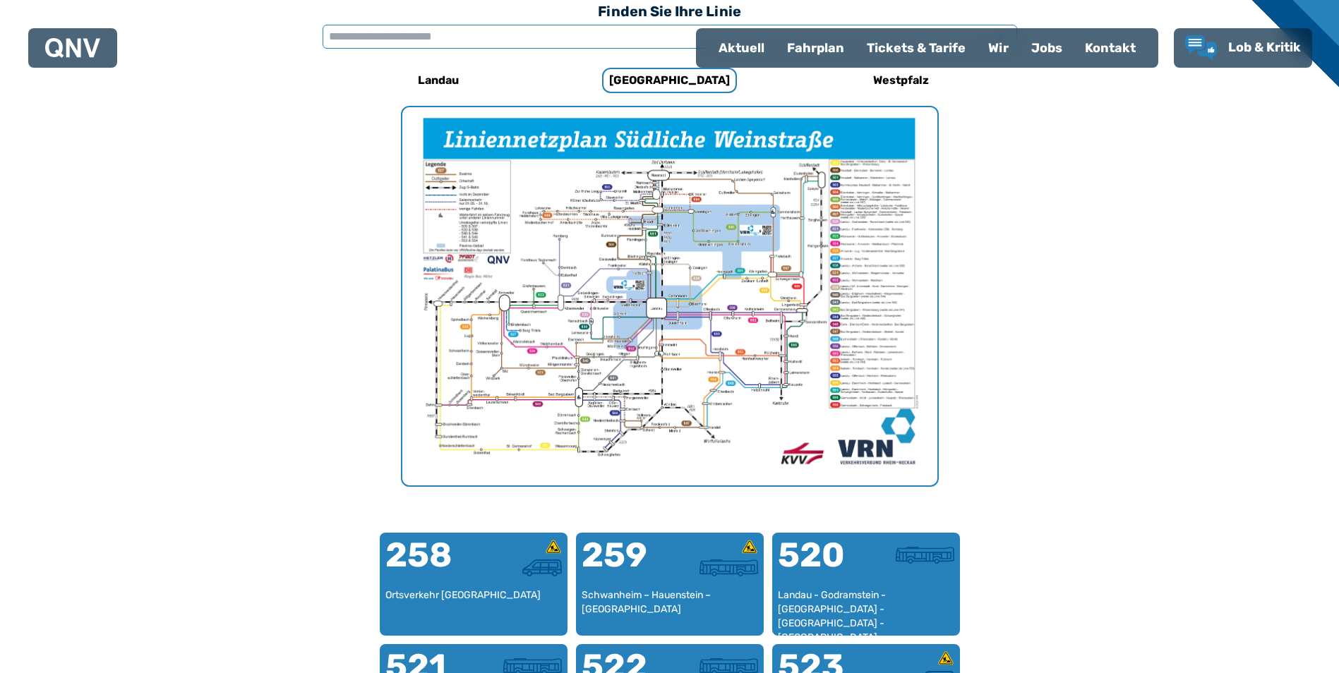
click at [368, 33] on input "text" at bounding box center [670, 37] width 695 height 24
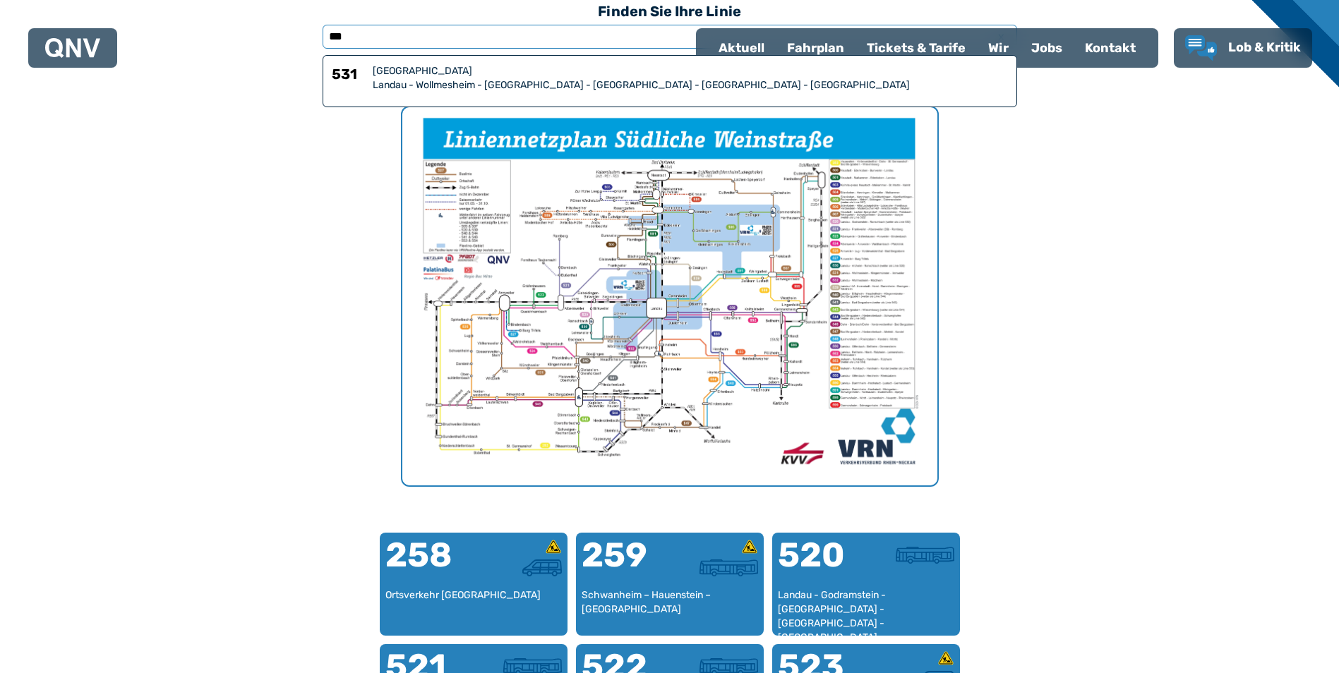
type input "***"
click at [383, 76] on div "[GEOGRAPHIC_DATA]" at bounding box center [690, 71] width 635 height 14
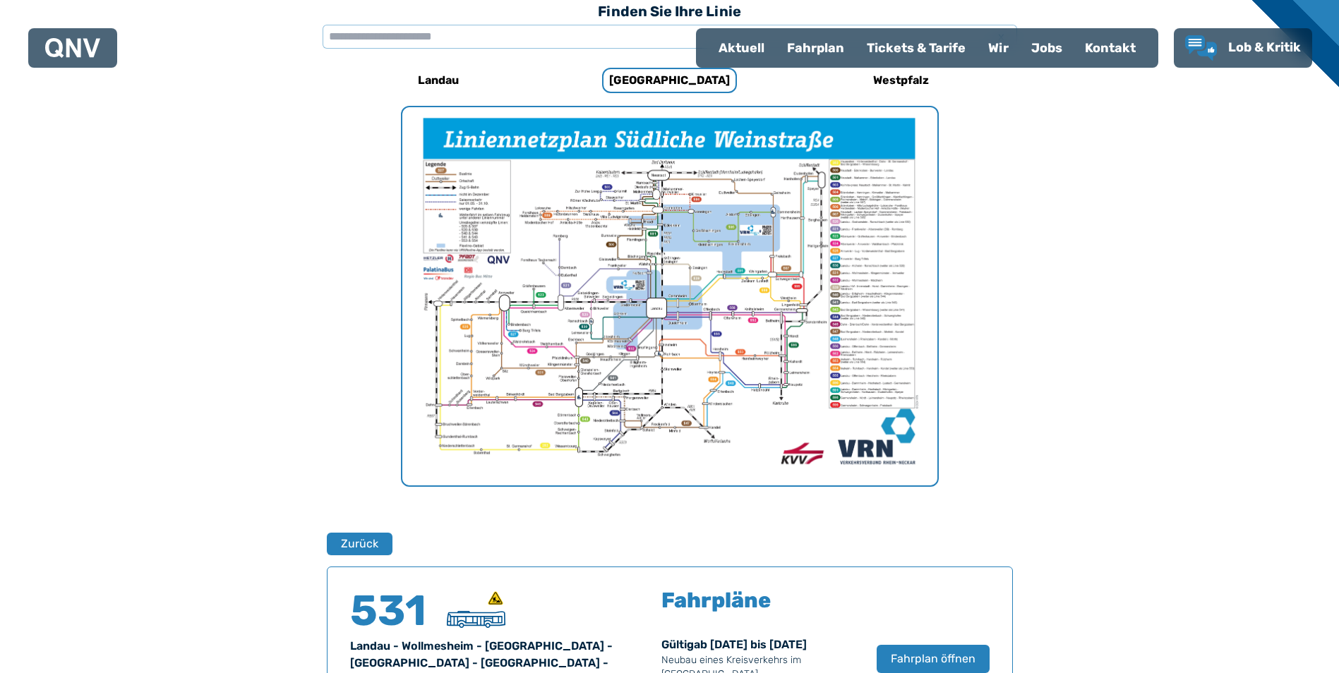
scroll to position [930, 0]
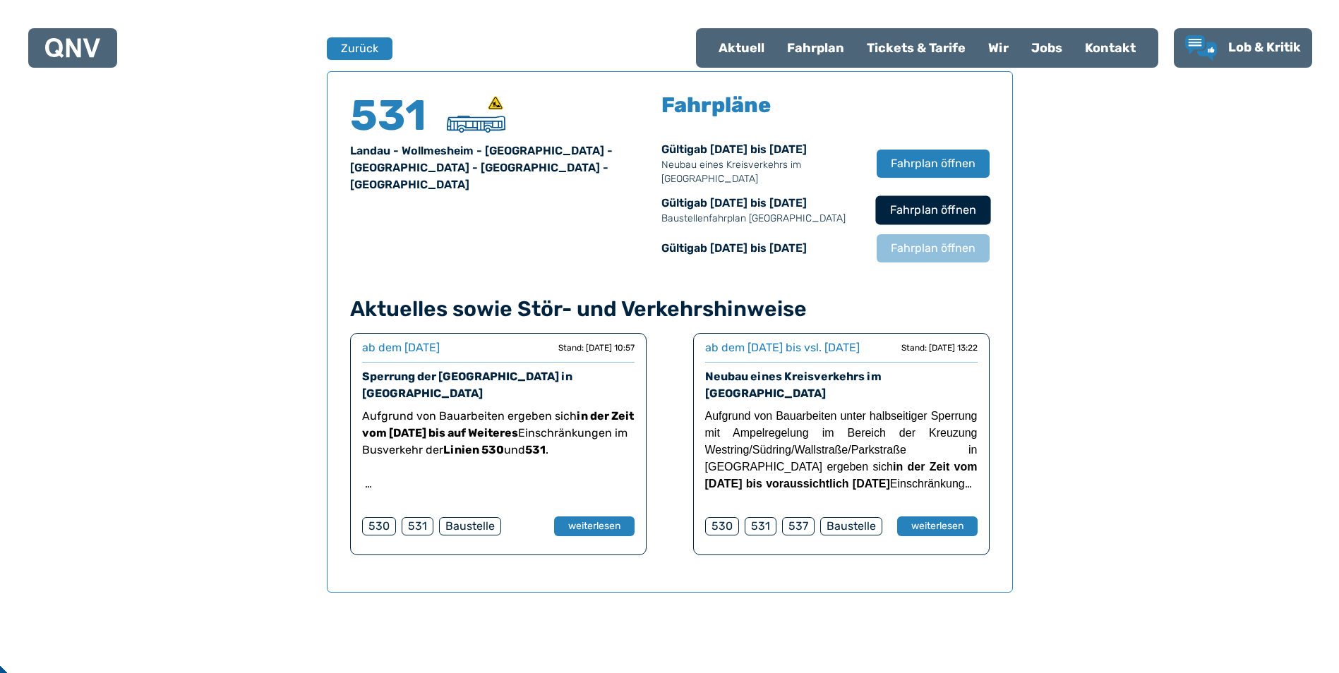
click at [906, 202] on span "Fahrplan öffnen" at bounding box center [932, 210] width 86 height 17
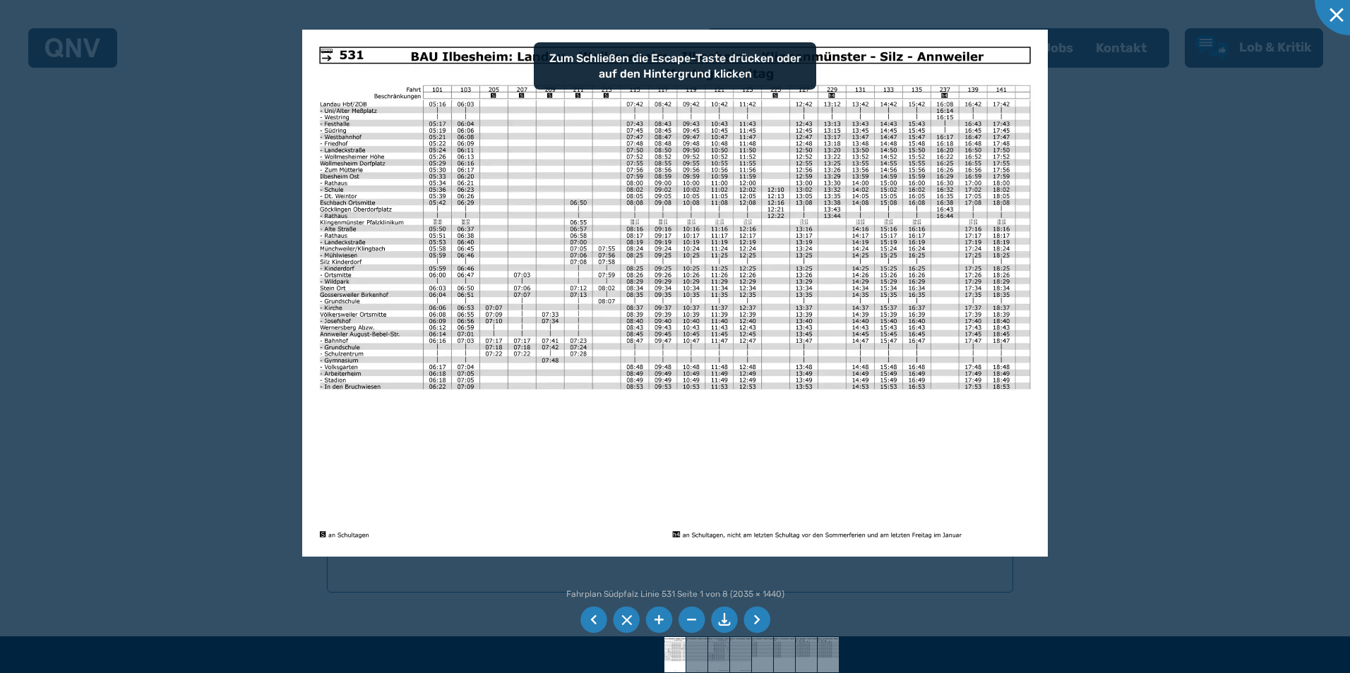
click at [660, 615] on li at bounding box center [658, 620] width 27 height 27
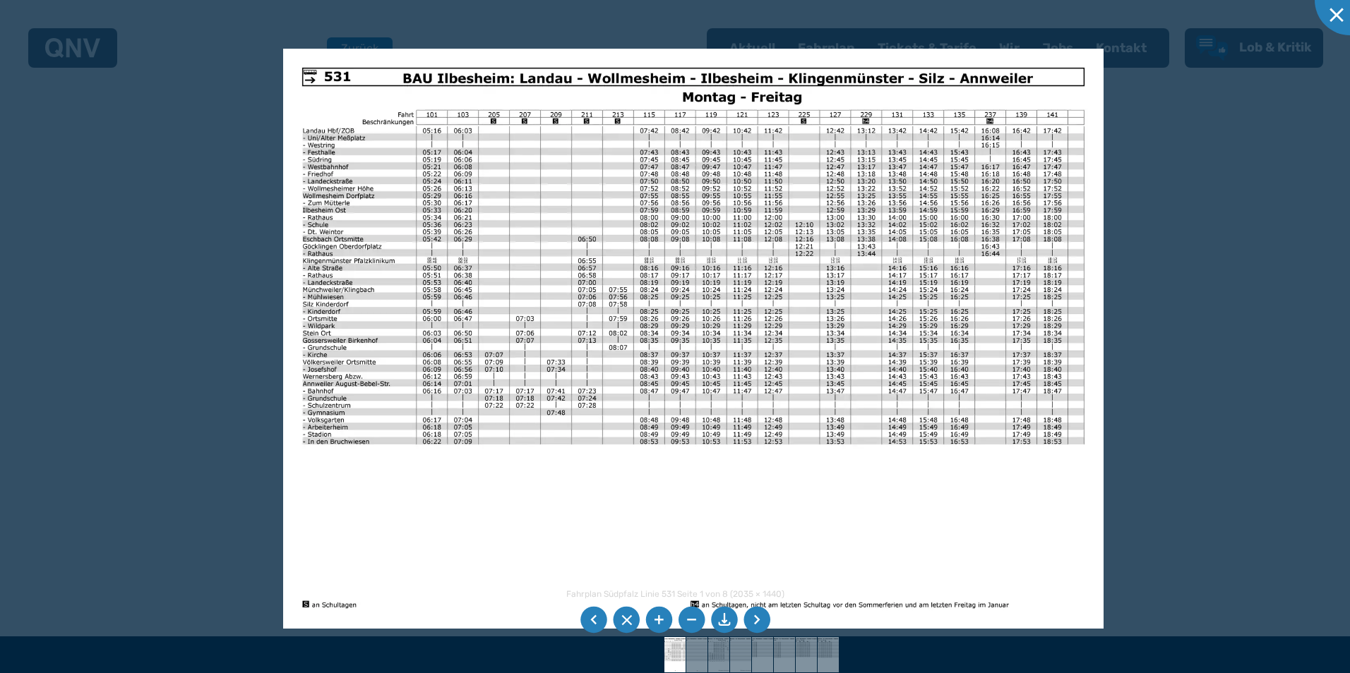
click at [596, 495] on img at bounding box center [693, 339] width 820 height 580
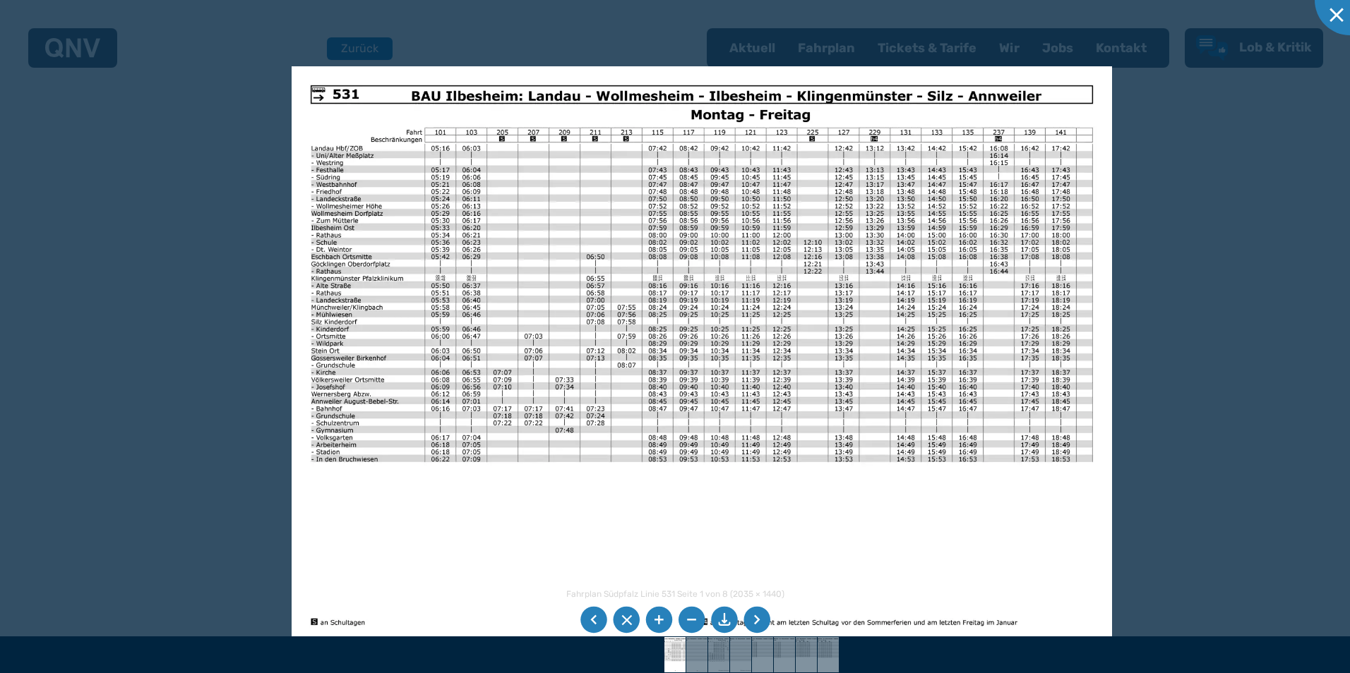
click at [810, 544] on img at bounding box center [702, 356] width 820 height 580
click at [656, 617] on li at bounding box center [658, 620] width 27 height 27
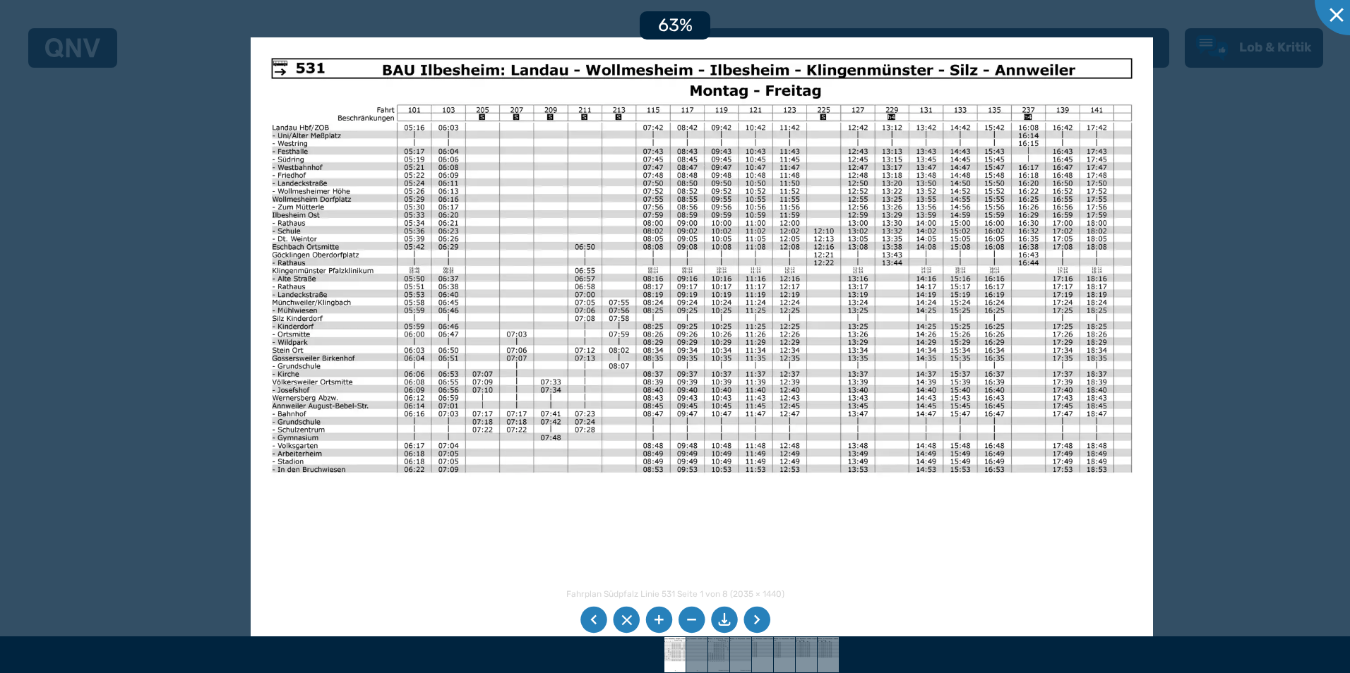
click at [656, 617] on li at bounding box center [658, 620] width 27 height 27
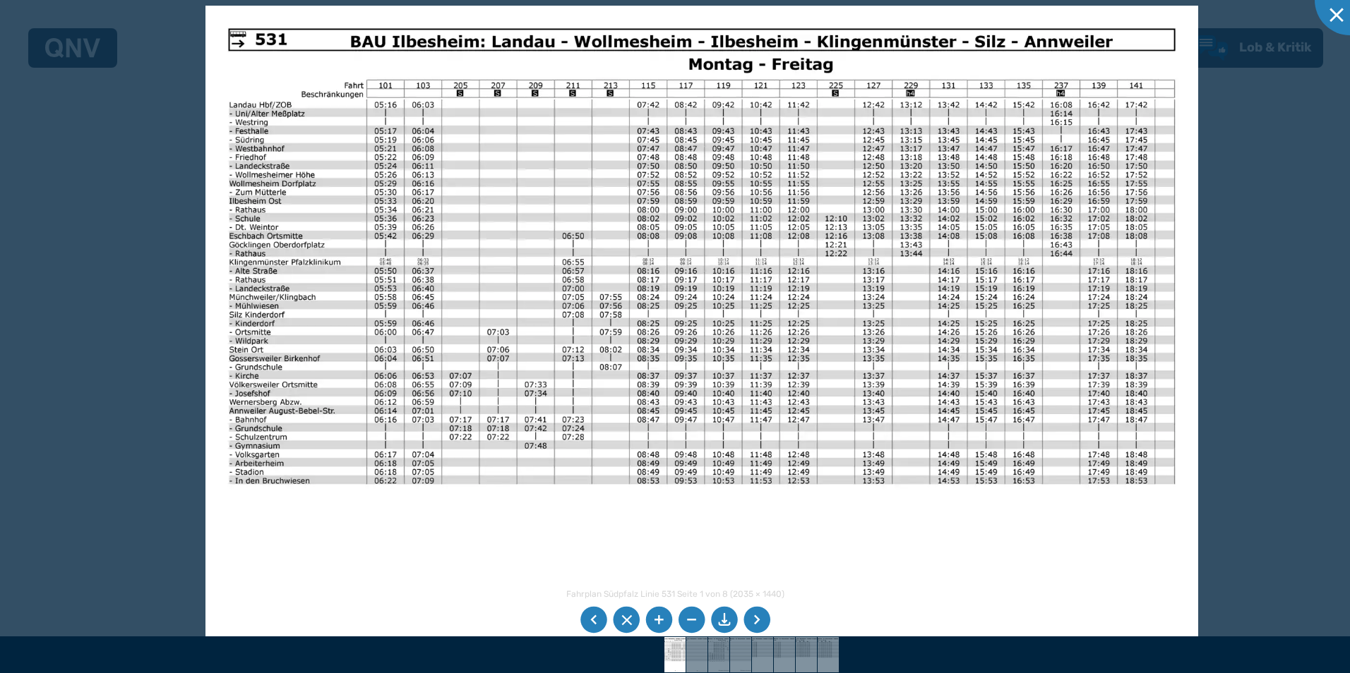
click at [757, 616] on li at bounding box center [756, 620] width 27 height 27
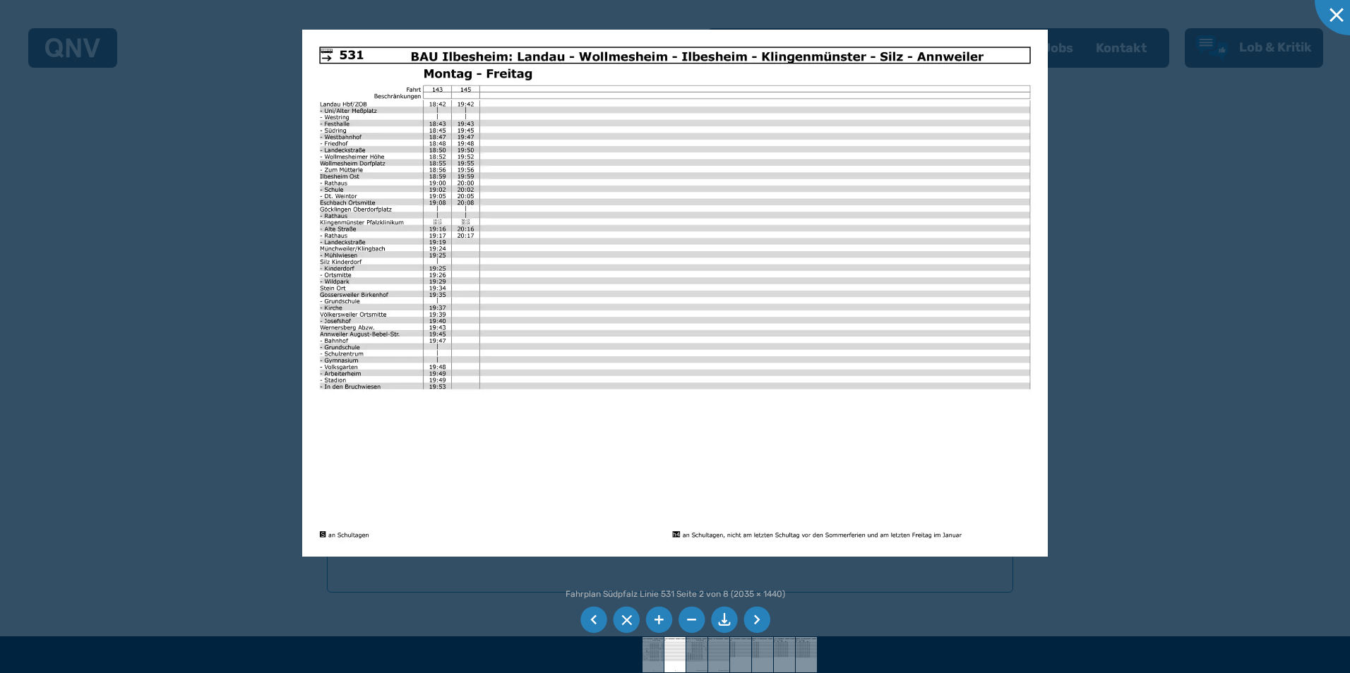
click at [590, 617] on li at bounding box center [593, 620] width 27 height 27
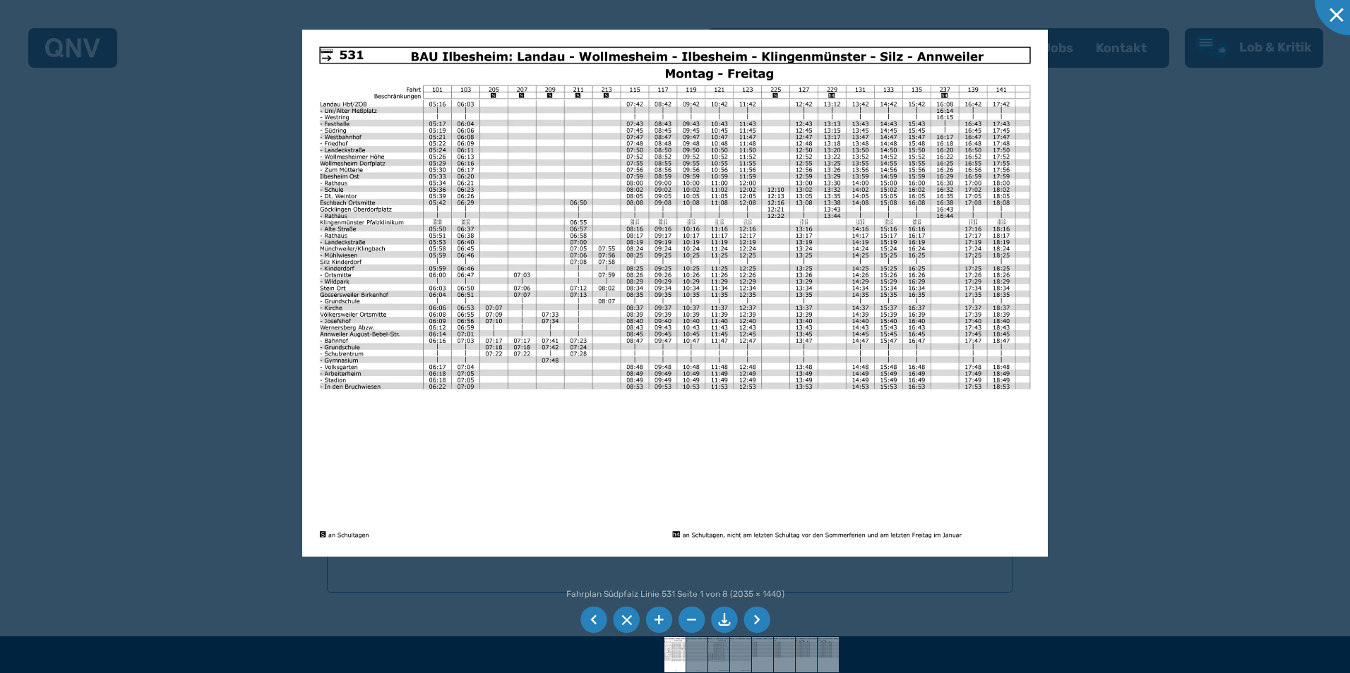
click at [590, 617] on li at bounding box center [593, 620] width 27 height 27
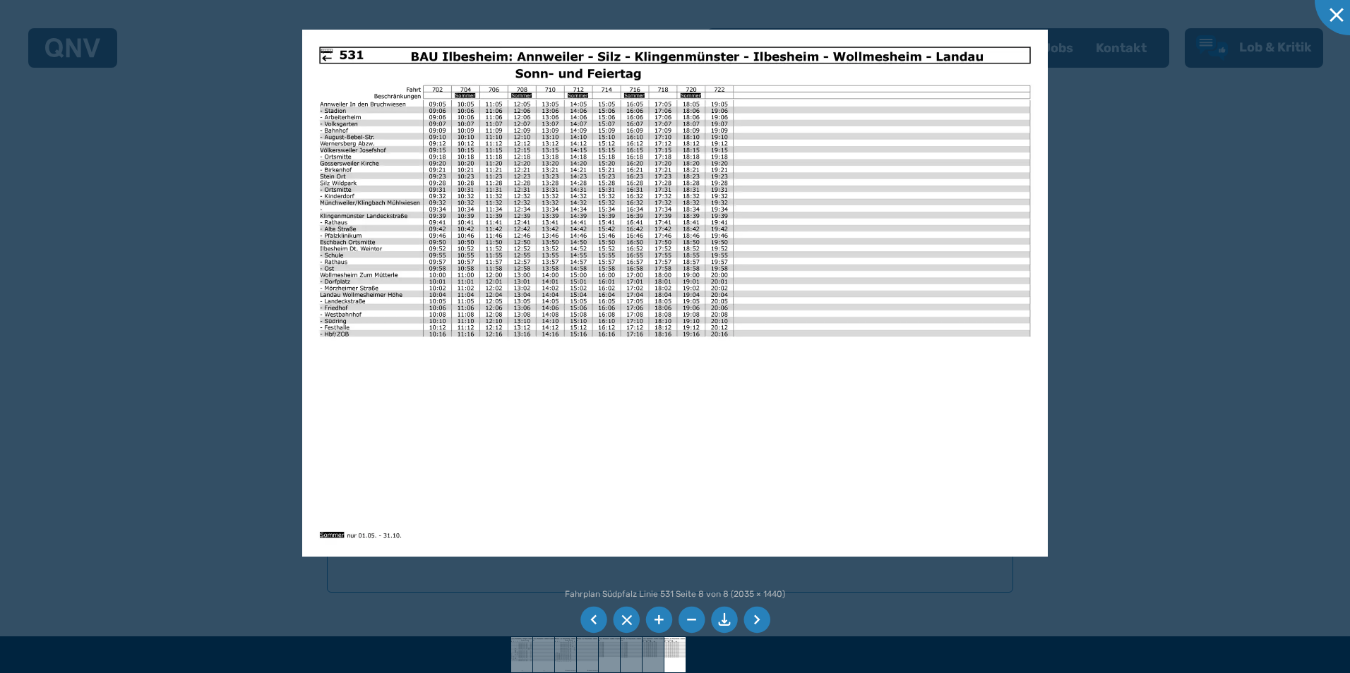
click at [659, 613] on li at bounding box center [658, 620] width 27 height 27
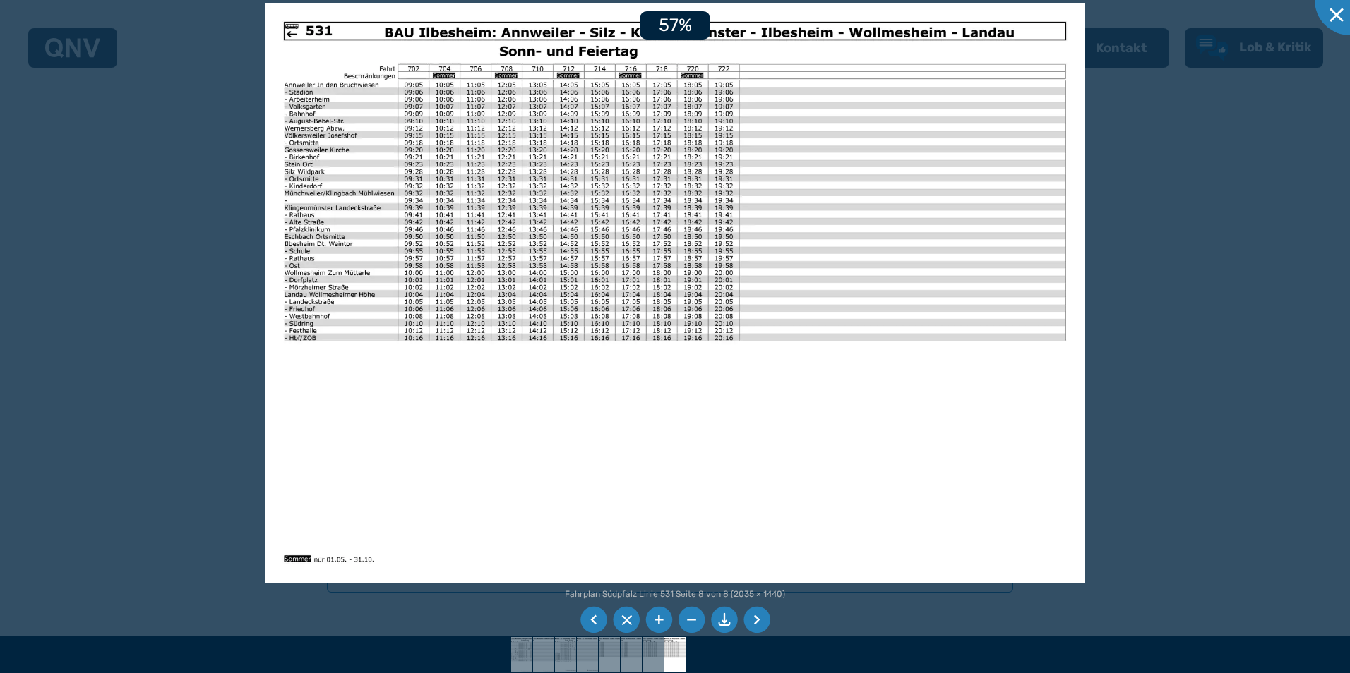
click at [659, 613] on li at bounding box center [658, 620] width 27 height 27
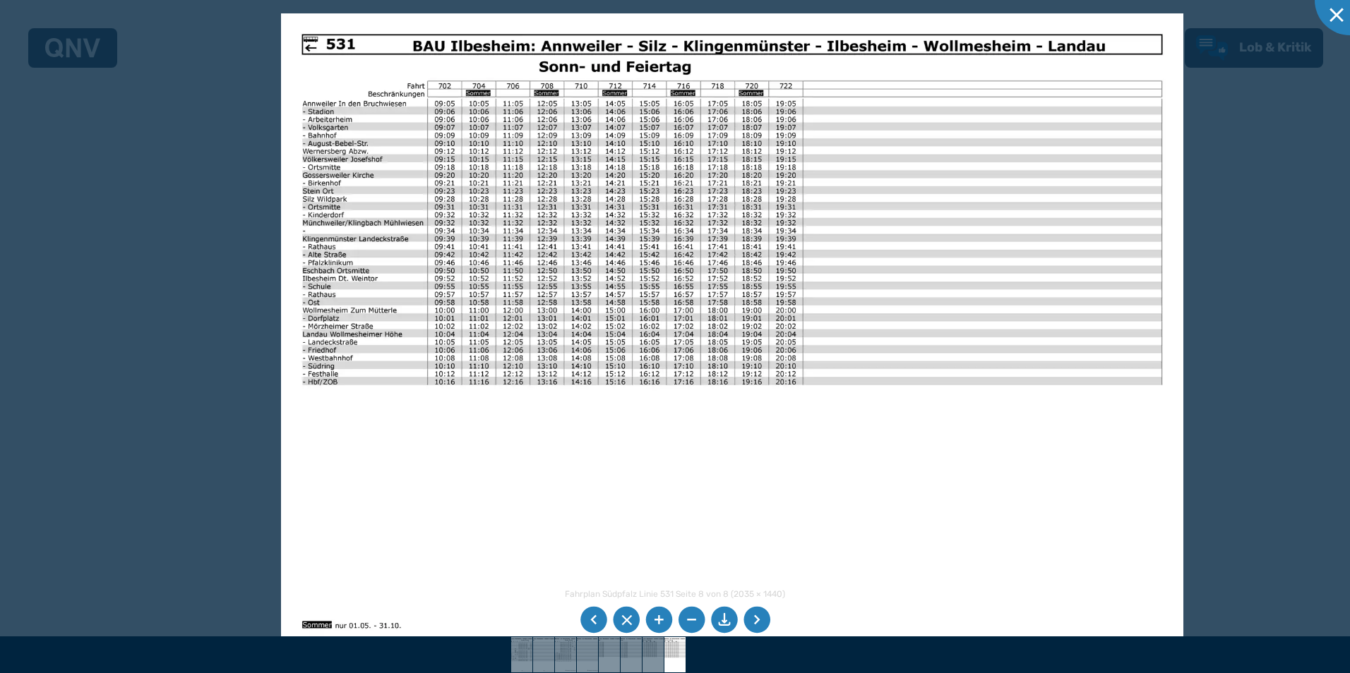
click at [746, 536] on img at bounding box center [731, 332] width 901 height 638
click at [889, 465] on img at bounding box center [731, 332] width 901 height 638
click at [1271, 217] on div at bounding box center [675, 336] width 1350 height 673
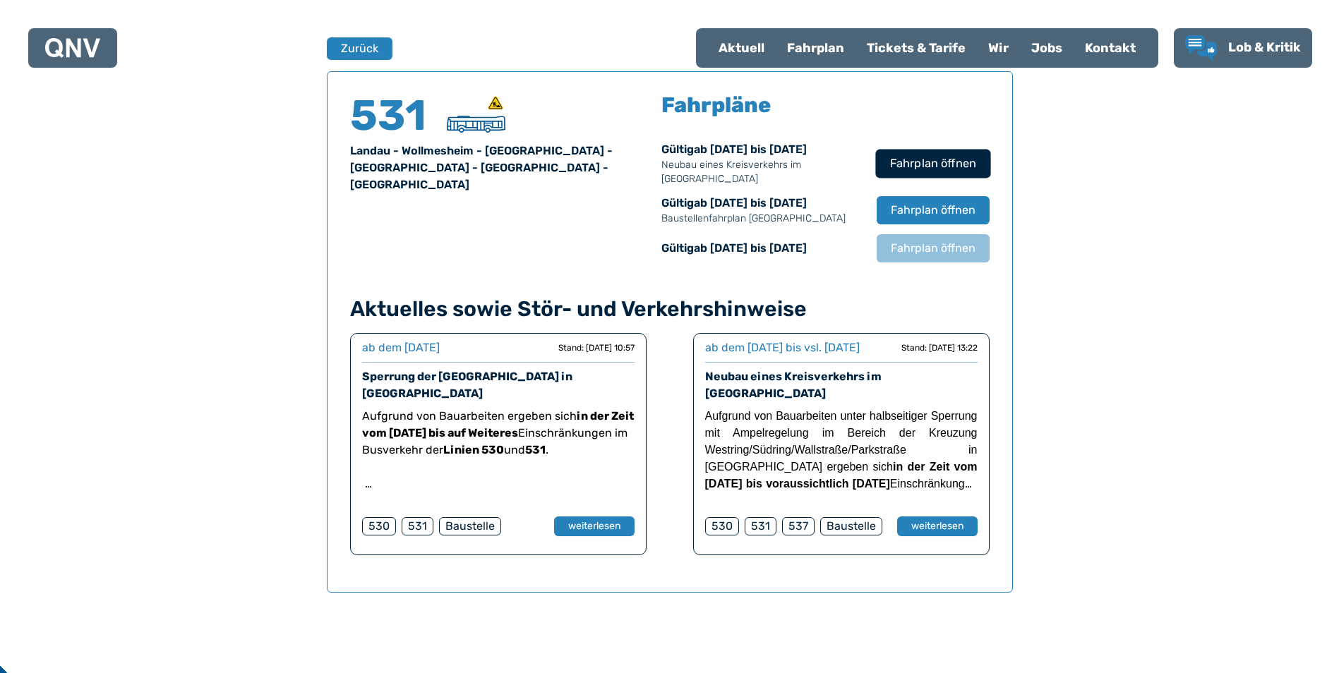
click at [950, 159] on span "Fahrplan öffnen" at bounding box center [932, 163] width 86 height 17
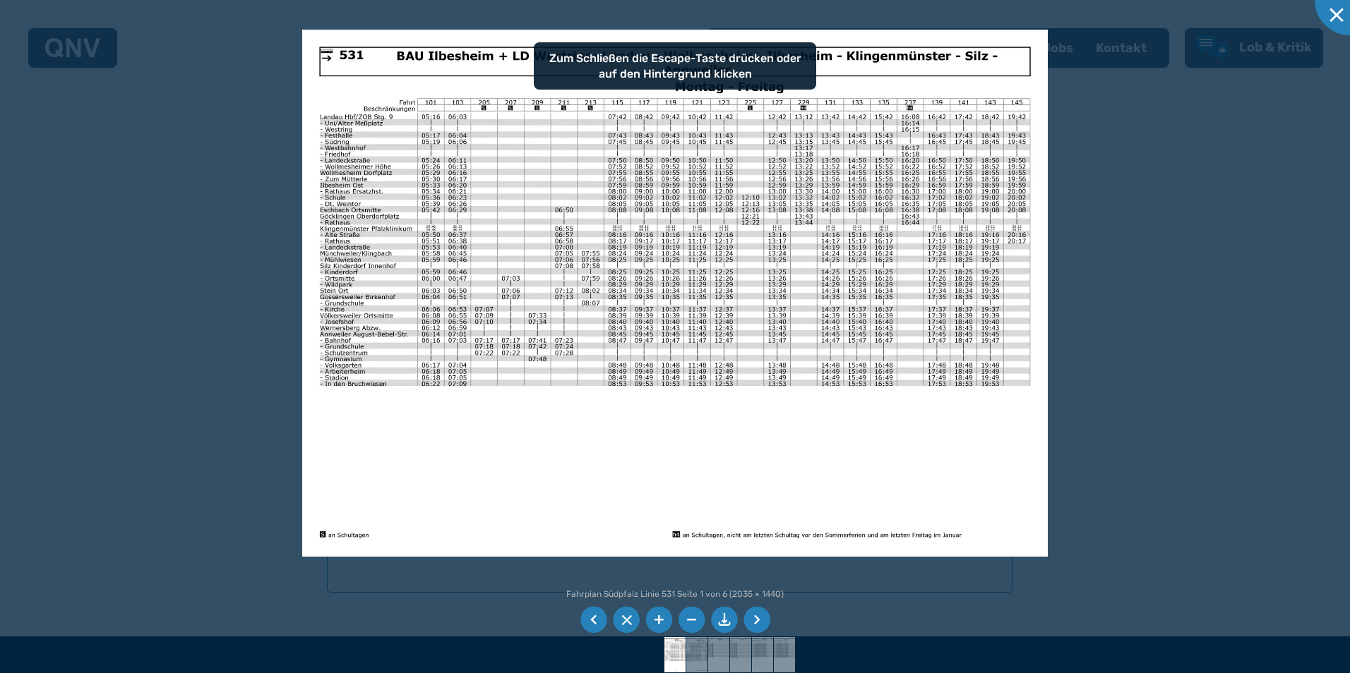
click at [632, 450] on img at bounding box center [674, 293] width 745 height 527
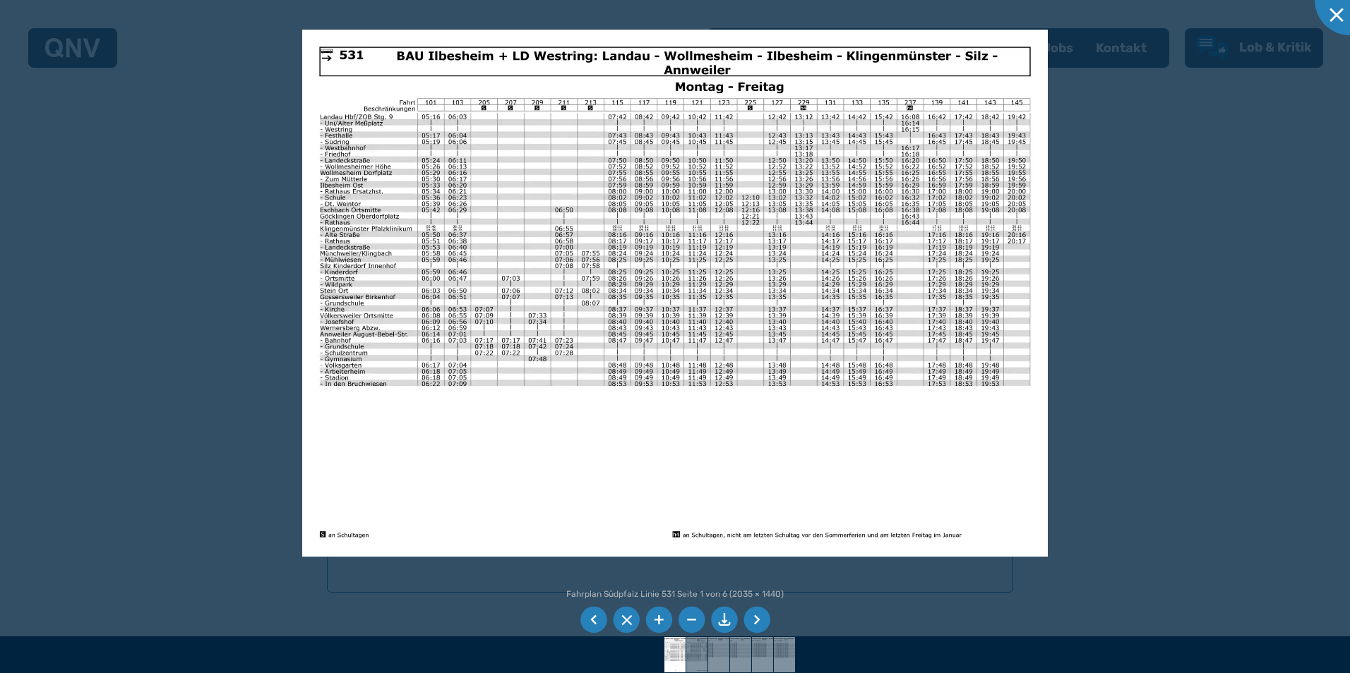
click at [623, 448] on img at bounding box center [674, 293] width 745 height 527
click at [596, 614] on li at bounding box center [593, 620] width 27 height 27
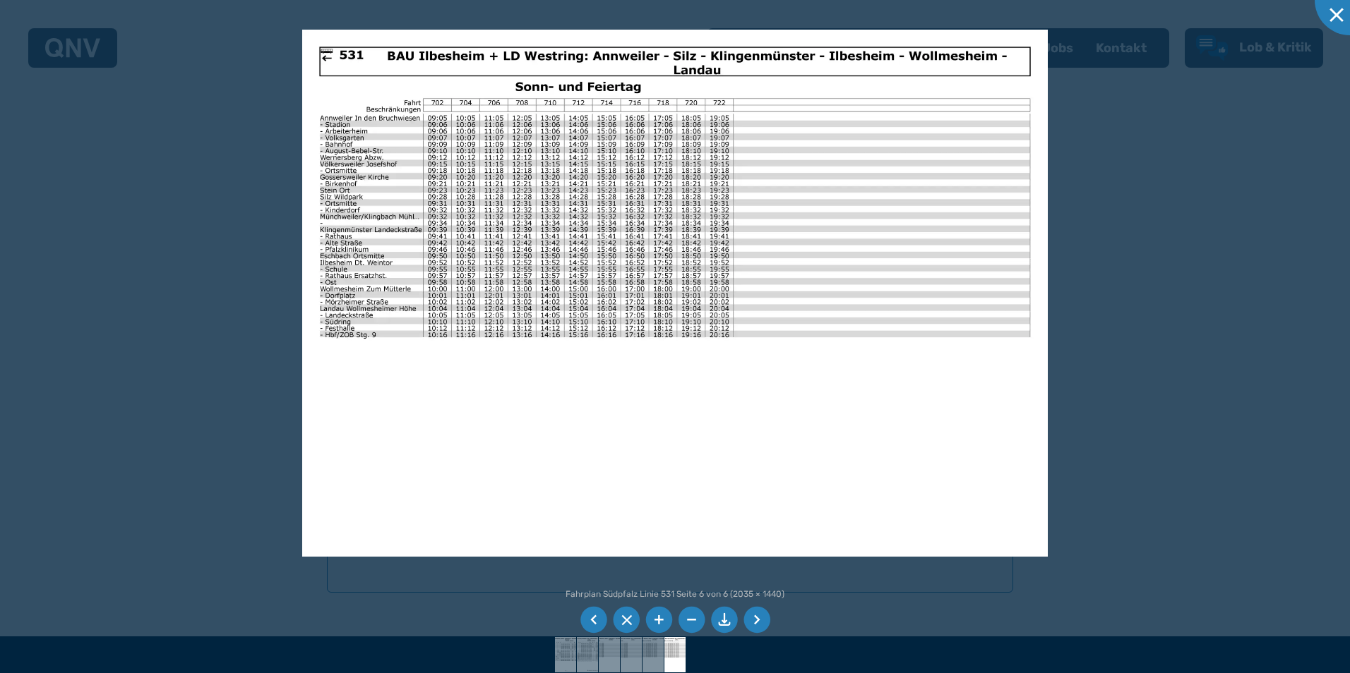
click at [596, 614] on li at bounding box center [593, 620] width 27 height 27
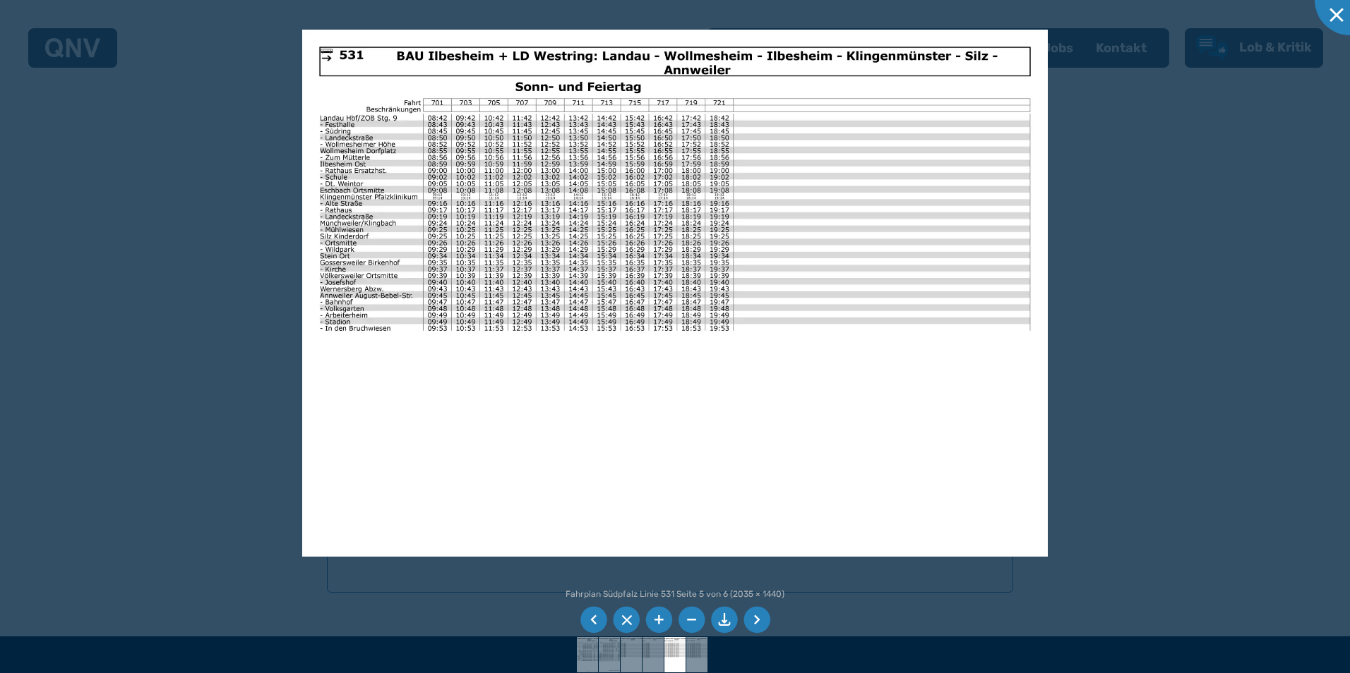
click at [1088, 298] on div at bounding box center [675, 336] width 1350 height 673
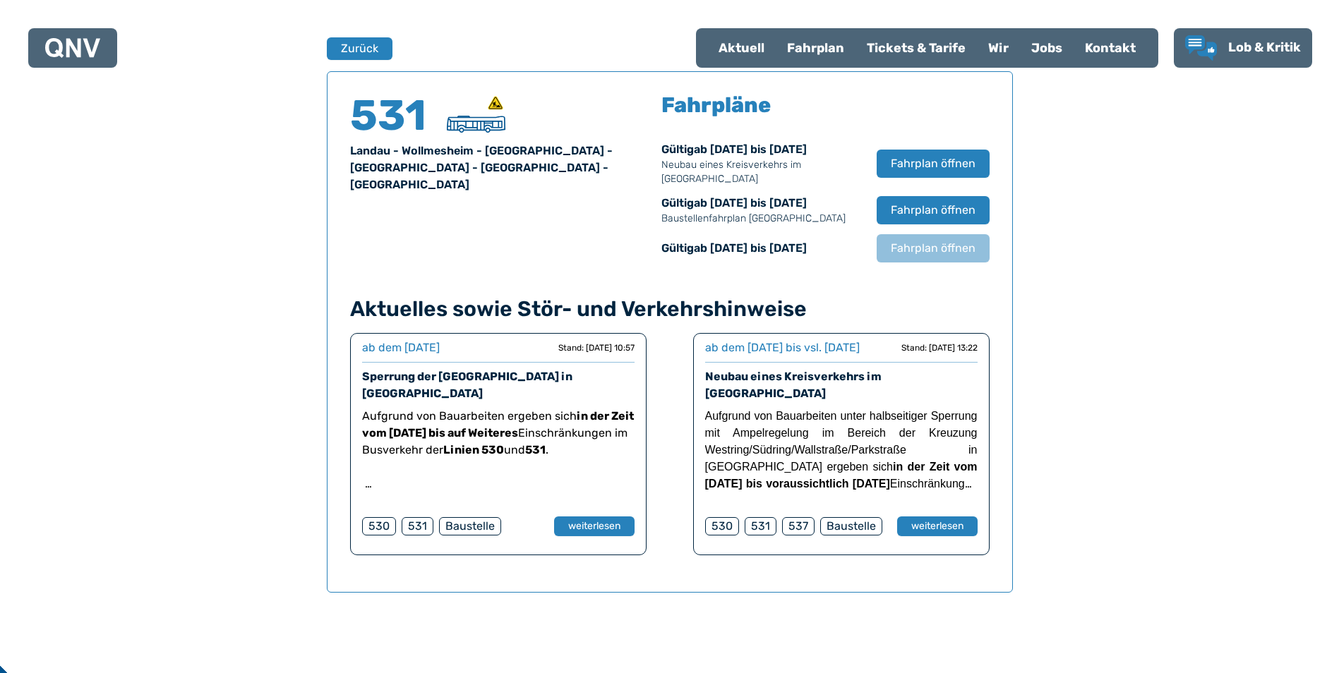
click at [817, 42] on div "Fahrplan" at bounding box center [816, 48] width 80 height 37
